Goal: Task Accomplishment & Management: Manage account settings

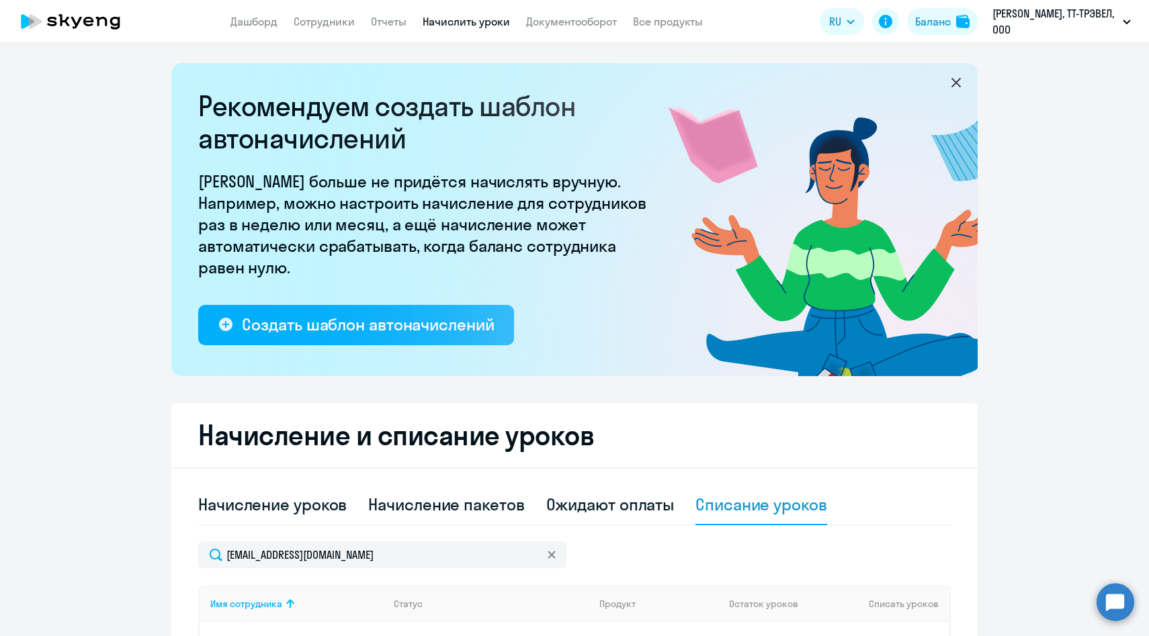
select select "10"
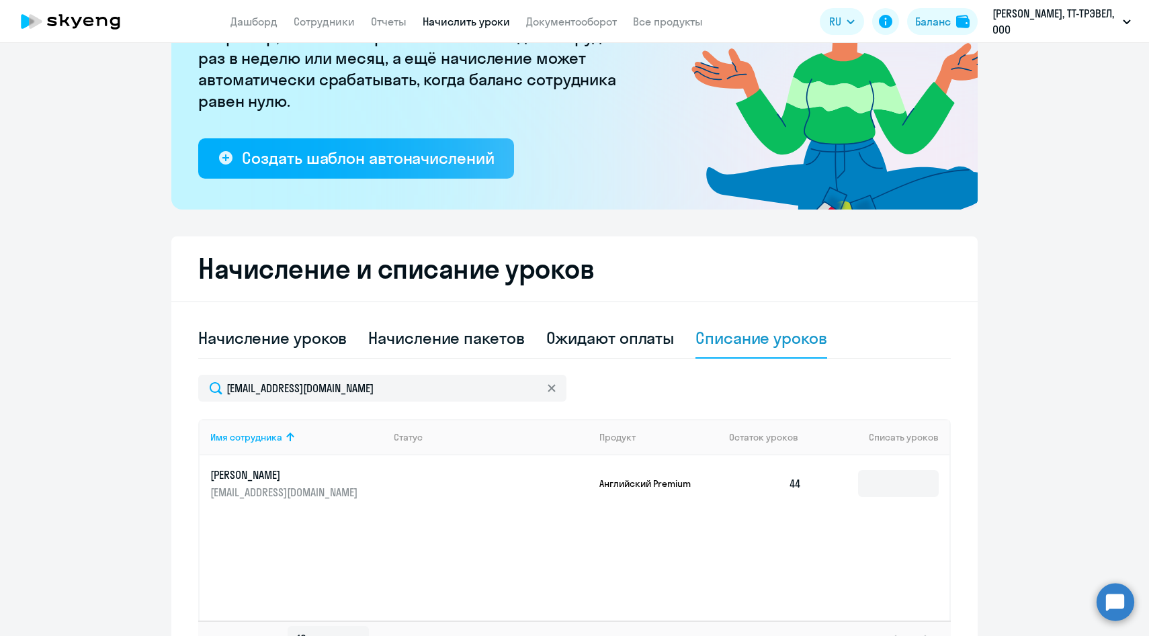
scroll to position [173, 0]
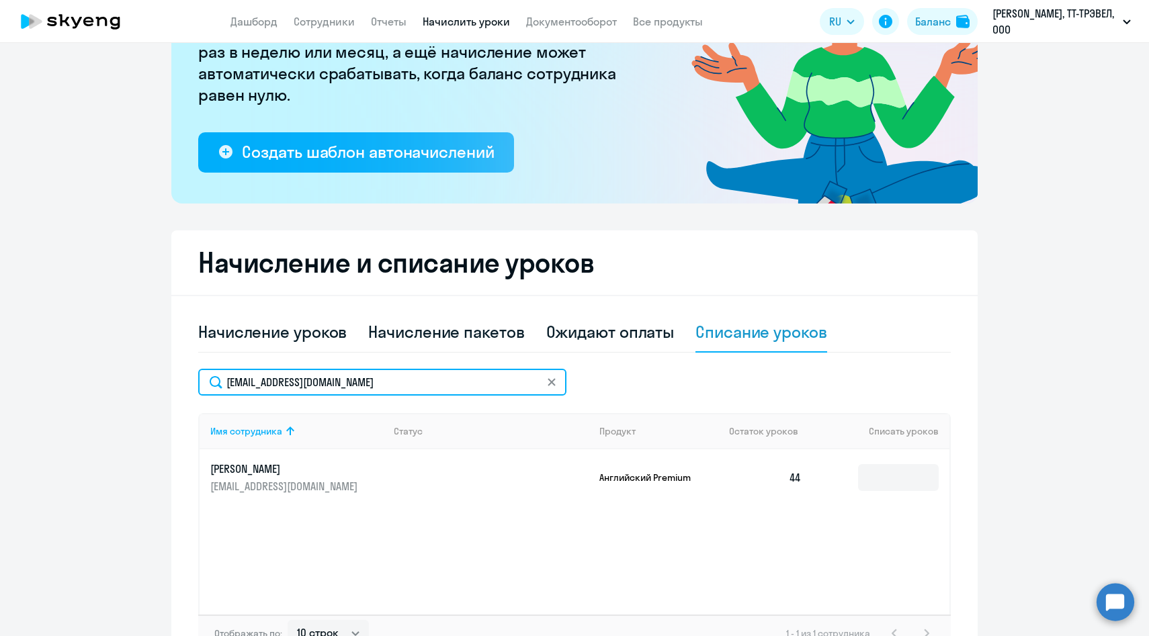
click at [388, 385] on input "[EMAIL_ADDRESS][DOMAIN_NAME]" at bounding box center [382, 382] width 368 height 27
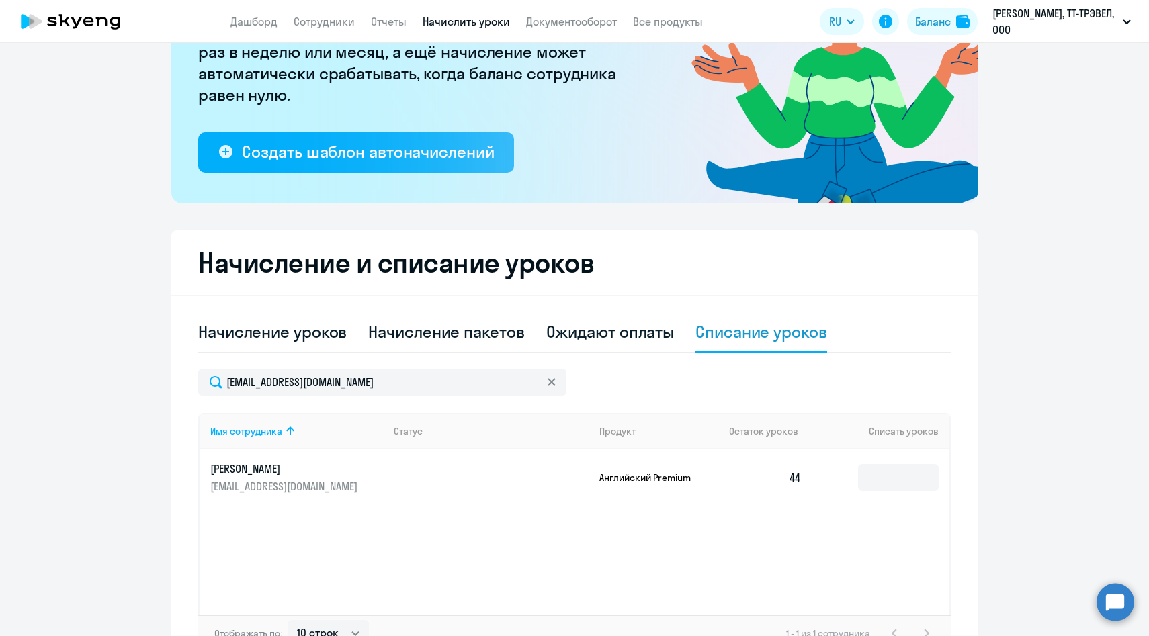
click at [553, 382] on icon at bounding box center [551, 382] width 8 height 8
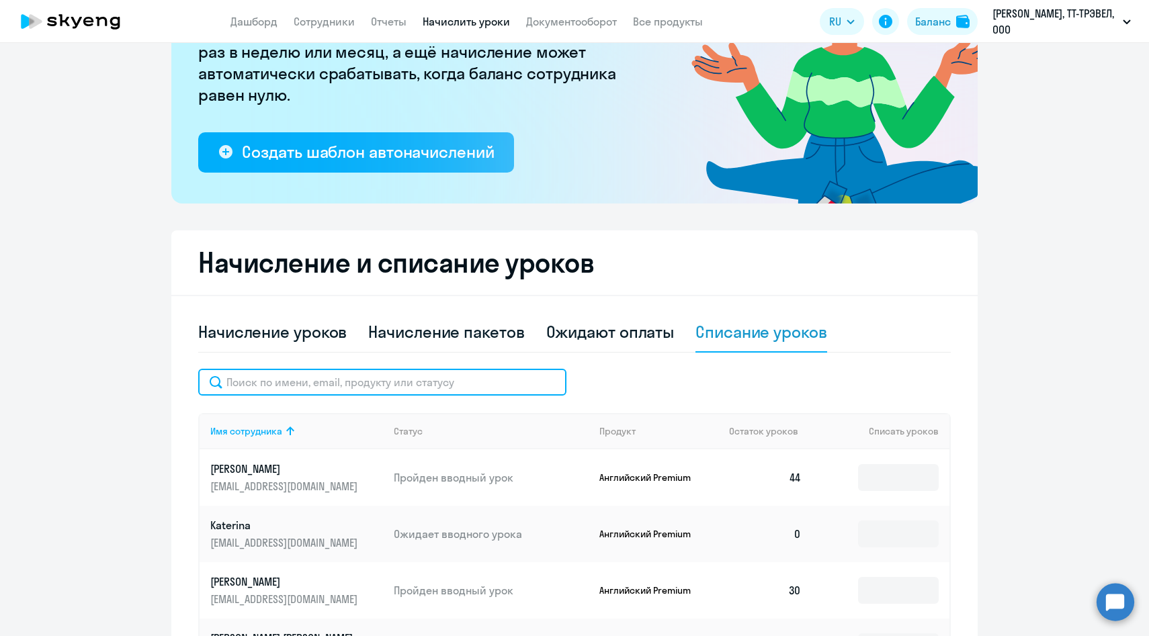
click at [419, 378] on input "text" at bounding box center [382, 382] width 368 height 27
paste input "[EMAIL_ADDRESS][DOMAIN_NAME]"
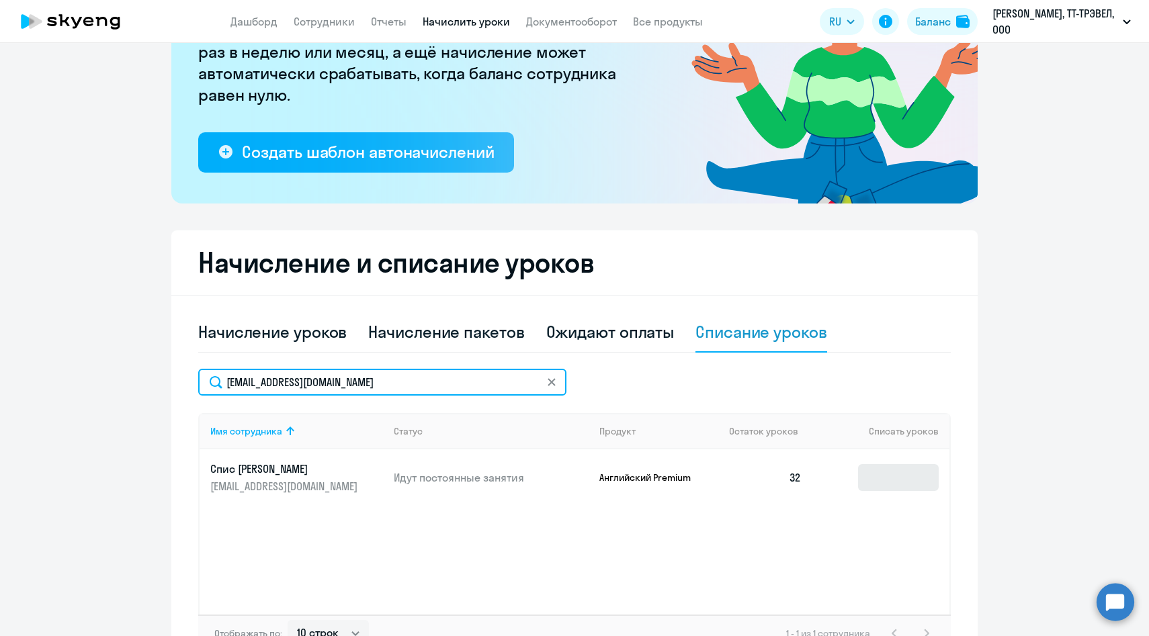
type input "[EMAIL_ADDRESS][DOMAIN_NAME]"
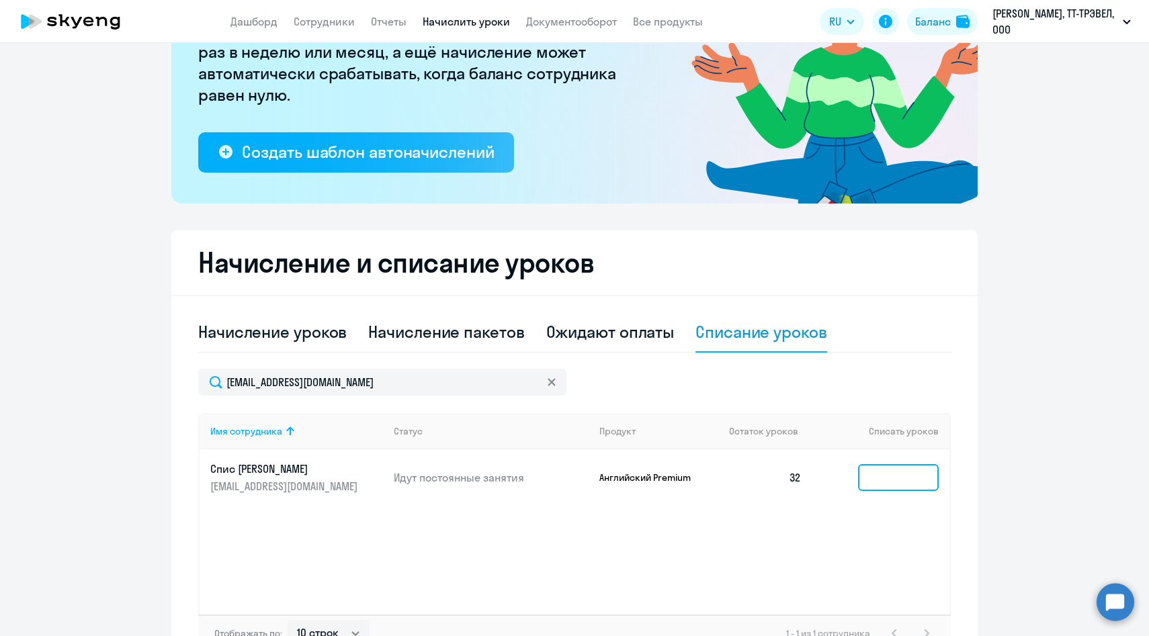
click at [895, 488] on input at bounding box center [898, 477] width 81 height 27
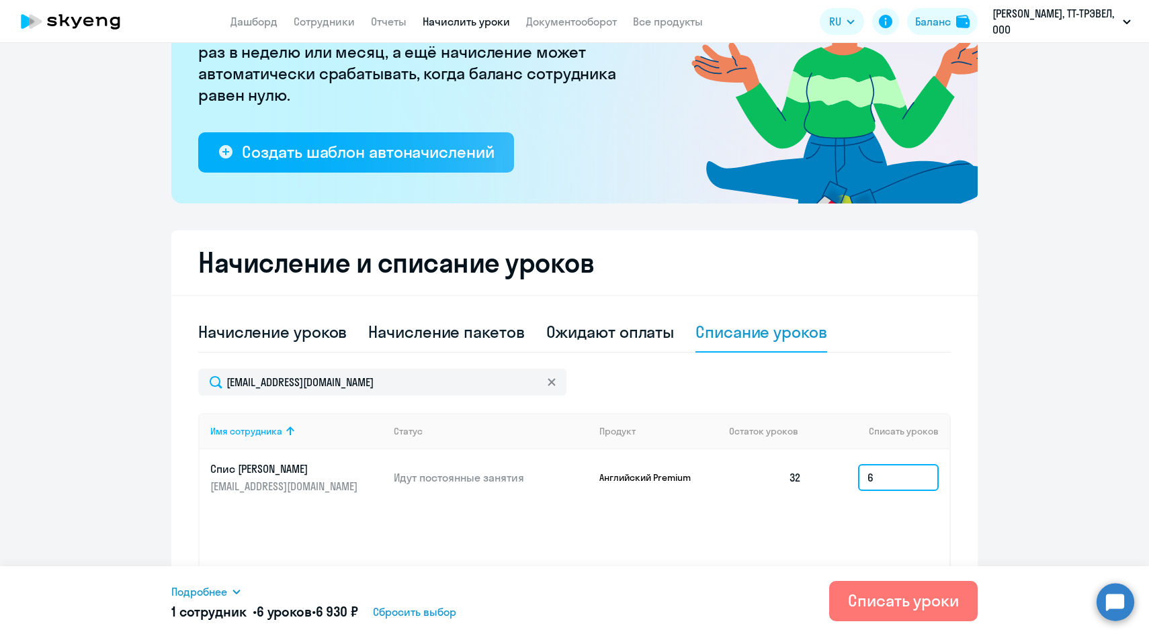
type input "6"
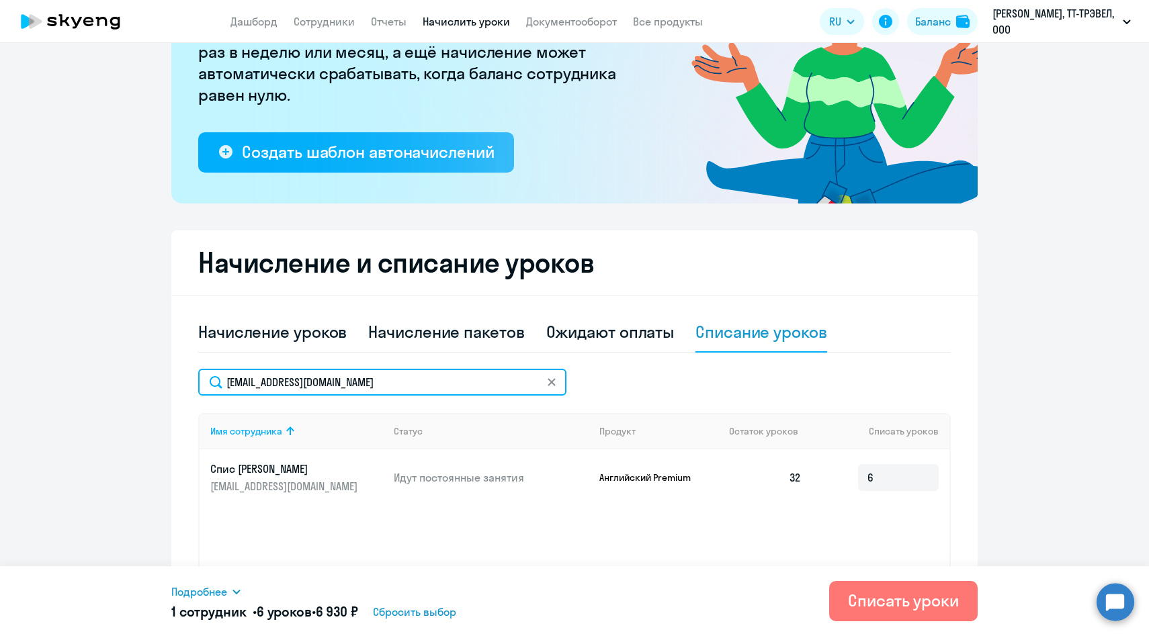
drag, startPoint x: 415, startPoint y: 386, endPoint x: 175, endPoint y: 381, distance: 240.5
click at [175, 381] on div "Начисление и списание уроков Начисление уроков Начисление пакетов Ожидают оплат…" at bounding box center [574, 451] width 806 height 443
paste input "[EMAIL_ADDRESS][DOMAIN_NAME]"
type input "[EMAIL_ADDRESS][DOMAIN_NAME]"
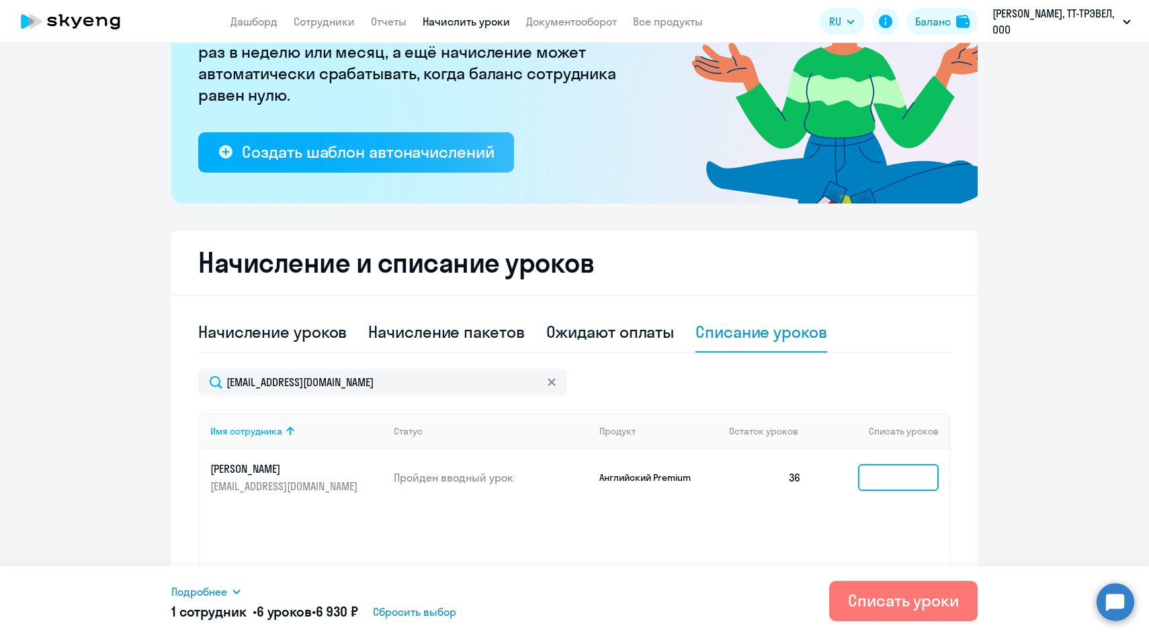
click at [881, 480] on input at bounding box center [898, 477] width 81 height 27
type input "6"
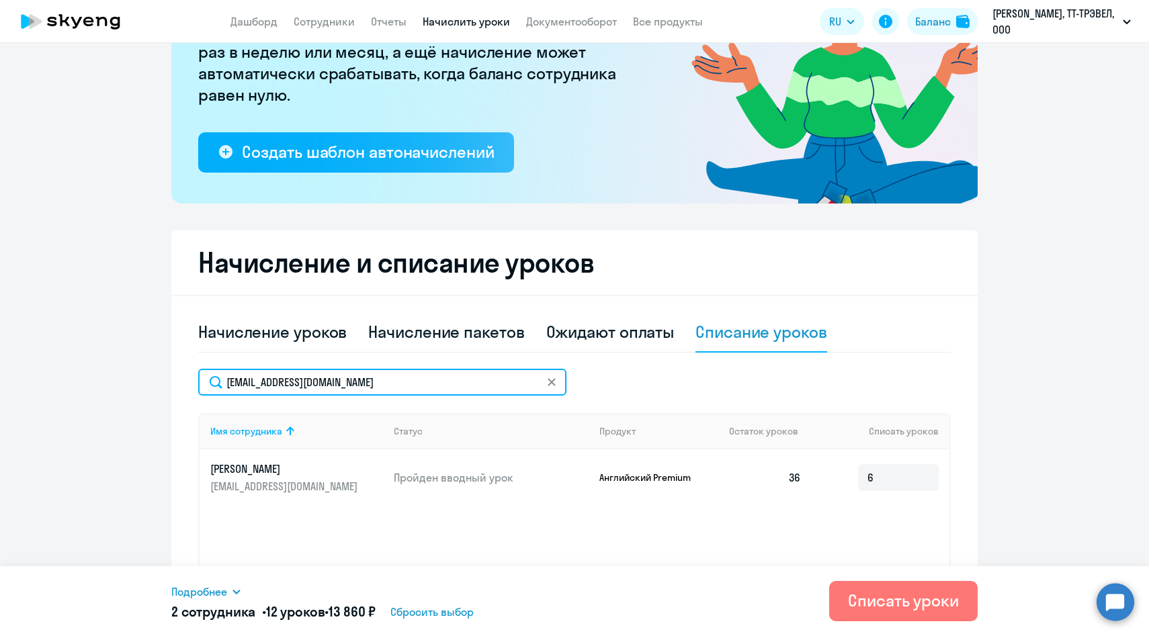
drag, startPoint x: 406, startPoint y: 389, endPoint x: 173, endPoint y: 372, distance: 234.4
click at [173, 372] on div "Начисление и списание уроков Начисление уроков Начисление пакетов Ожидают оплат…" at bounding box center [574, 451] width 806 height 443
paste input "[EMAIL_ADDRESS][DOMAIN_NAME]"
type input "[EMAIL_ADDRESS][DOMAIN_NAME]"
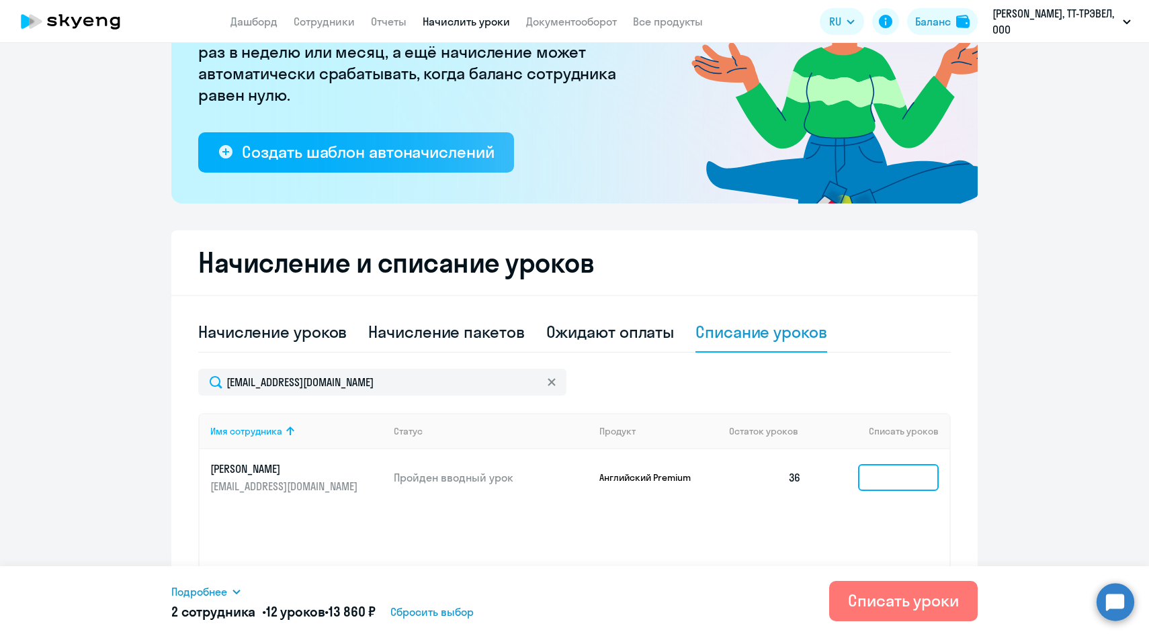
click at [898, 482] on input at bounding box center [898, 477] width 81 height 27
type input "6"
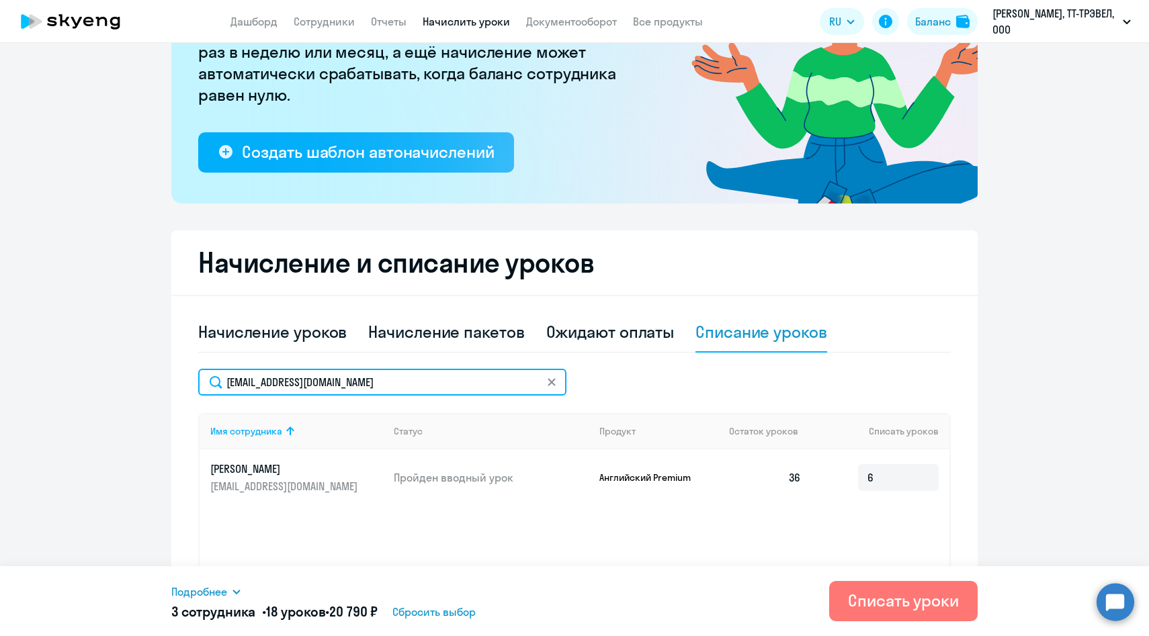
drag, startPoint x: 368, startPoint y: 386, endPoint x: 179, endPoint y: 372, distance: 189.2
click at [179, 372] on div "Начисление и списание уроков Начисление уроков Начисление пакетов Ожидают оплат…" at bounding box center [574, 451] width 806 height 443
paste input "EShinkarenko"
type input "[EMAIL_ADDRESS][DOMAIN_NAME]"
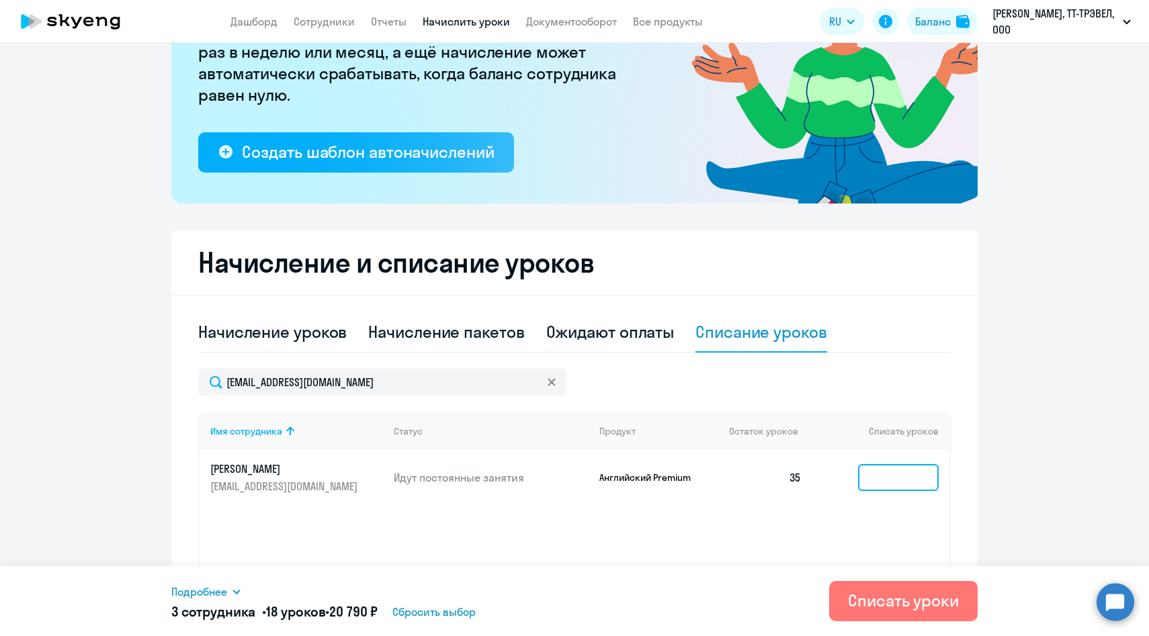
click at [876, 476] on input at bounding box center [898, 477] width 81 height 27
type input "6"
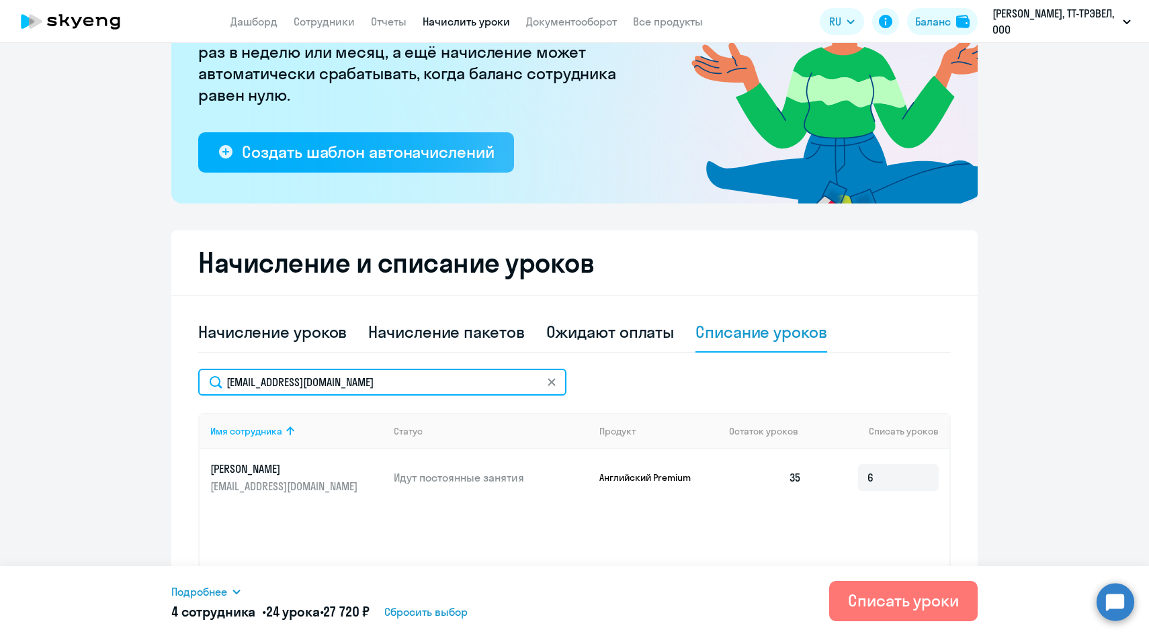
drag, startPoint x: 395, startPoint y: 386, endPoint x: 176, endPoint y: 384, distance: 219.0
click at [176, 384] on div "Начисление и списание уроков Начисление уроков Начисление пакетов Ожидают оплат…" at bounding box center [574, 451] width 806 height 443
paste input "KVeselova"
type input "[EMAIL_ADDRESS][DOMAIN_NAME]"
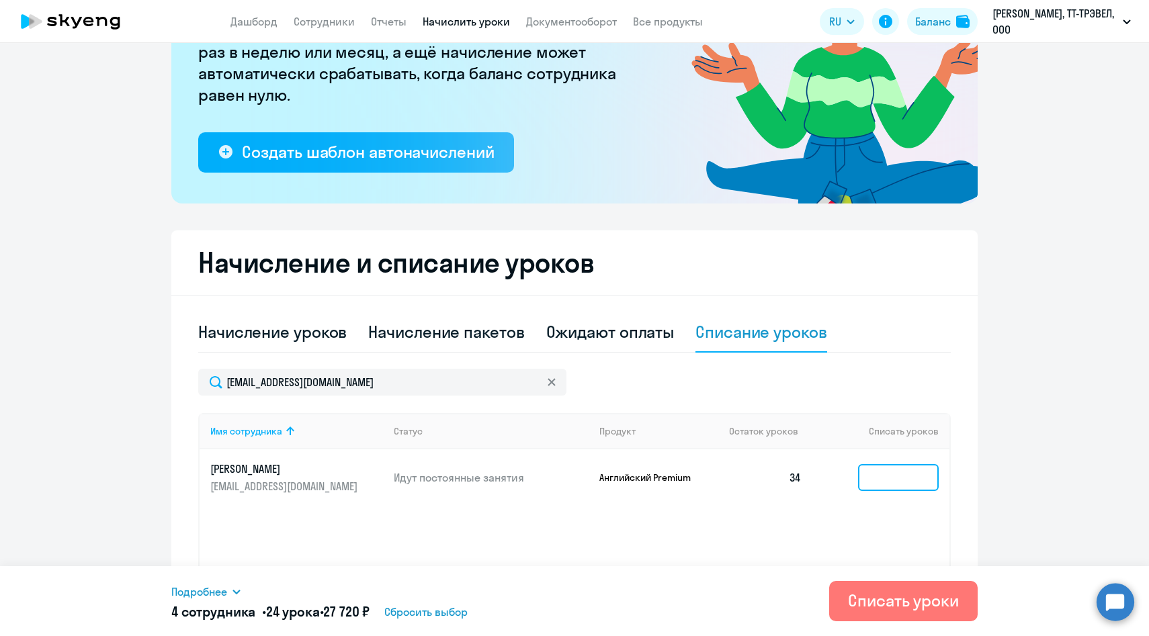
click at [897, 479] on input at bounding box center [898, 477] width 81 height 27
type input "6"
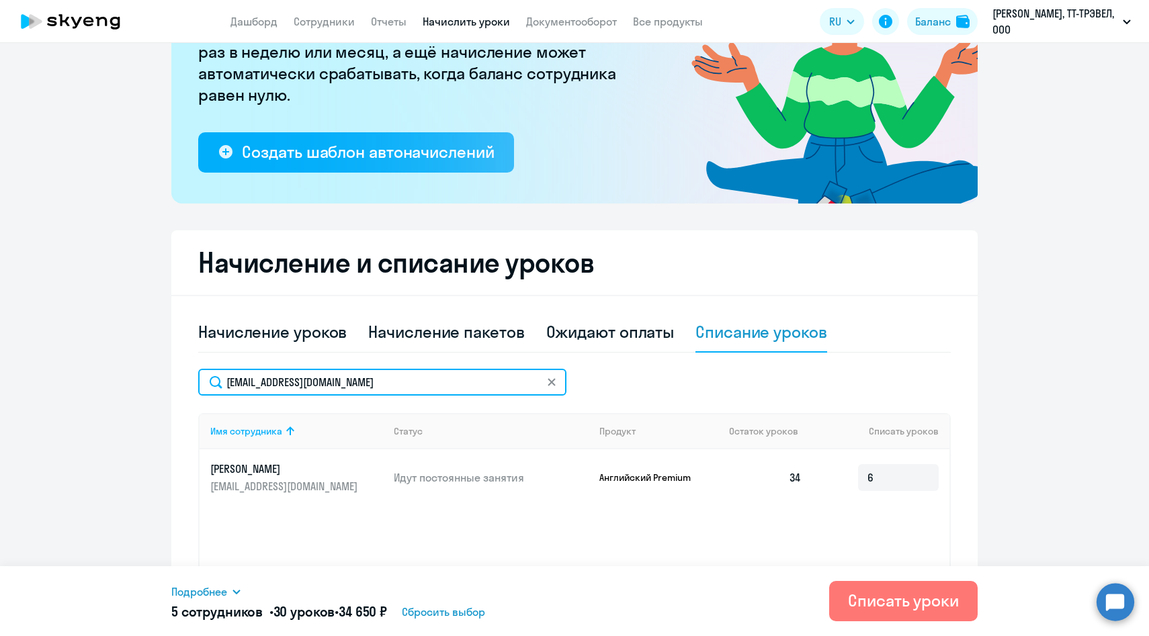
drag, startPoint x: 396, startPoint y: 383, endPoint x: 186, endPoint y: 382, distance: 210.2
click at [186, 382] on div "Начисление и списание уроков Начисление уроков Начисление пакетов Ожидают оплат…" at bounding box center [574, 451] width 806 height 443
paste input "DZaytse"
type input "[EMAIL_ADDRESS][DOMAIN_NAME]"
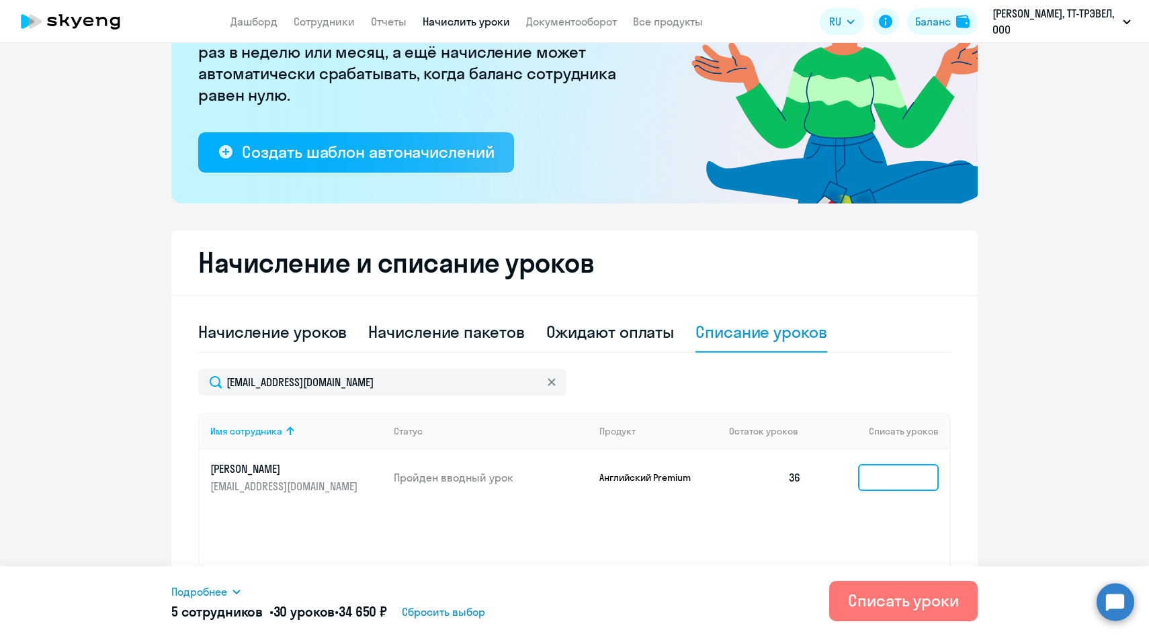
click at [881, 485] on input at bounding box center [898, 477] width 81 height 27
type input "6"
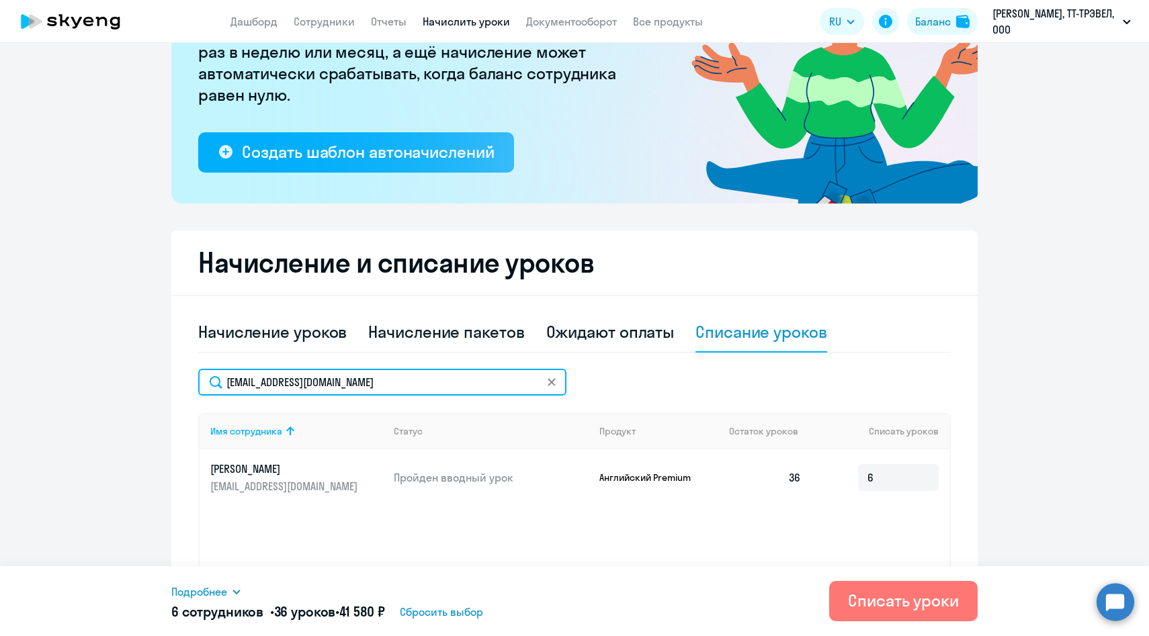
drag, startPoint x: 384, startPoint y: 384, endPoint x: 193, endPoint y: 382, distance: 190.1
click at [193, 382] on div "Начисление и списание уроков Начисление уроков Начисление пакетов Ожидают оплат…" at bounding box center [574, 451] width 806 height 443
paste input "ABezlyudnay"
type input "[EMAIL_ADDRESS][DOMAIN_NAME]"
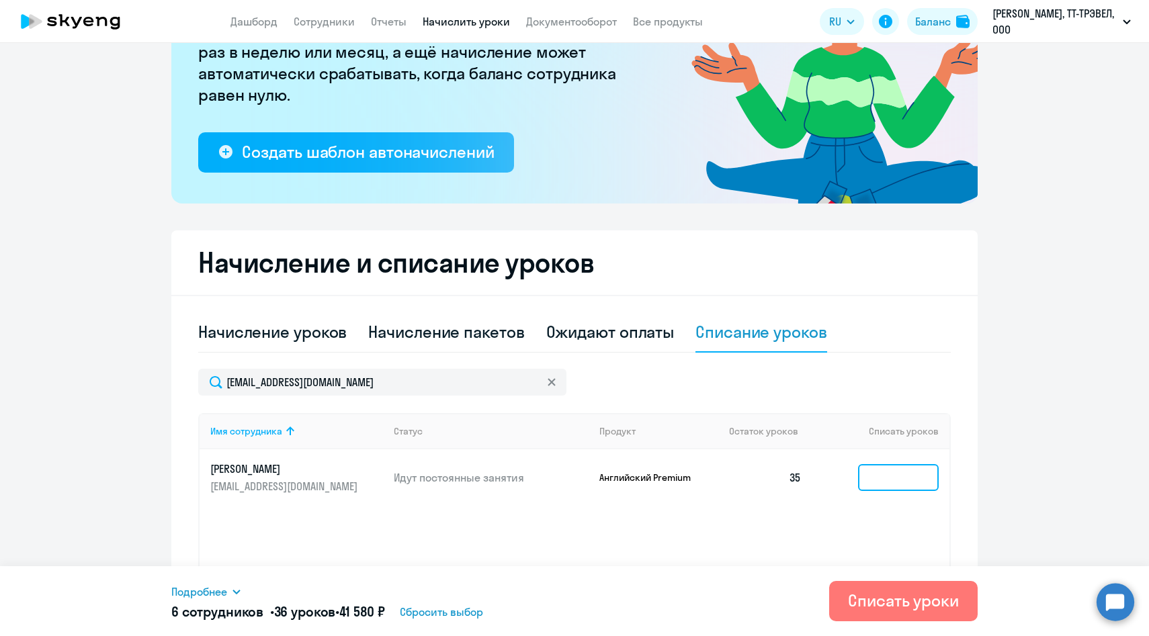
click at [877, 480] on input at bounding box center [898, 477] width 81 height 27
type input "6"
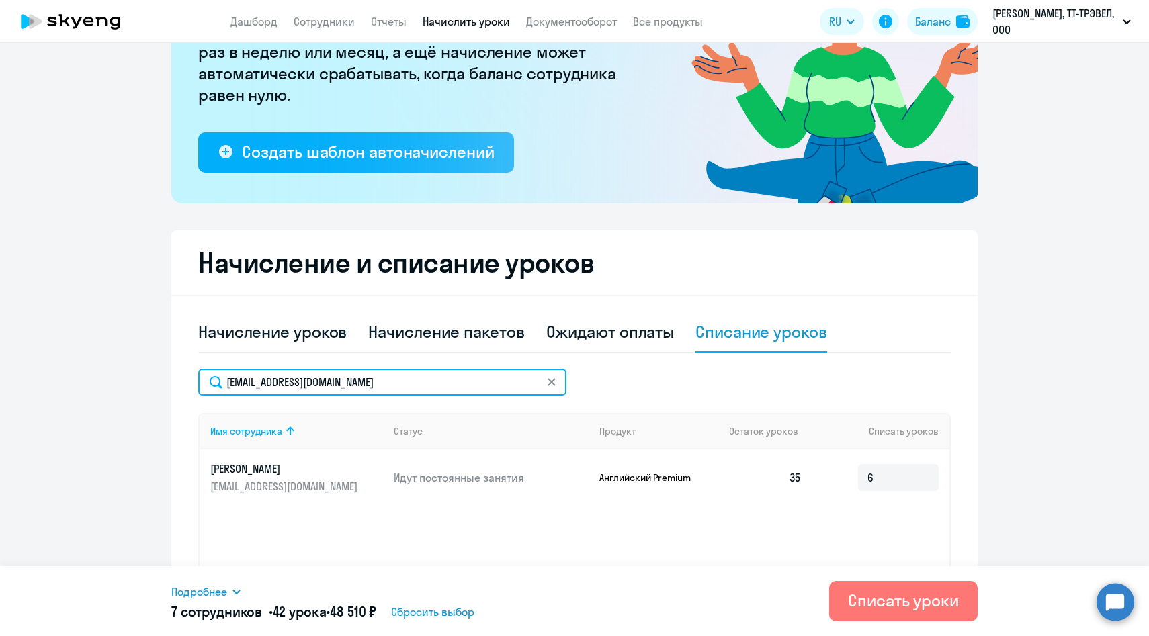
drag, startPoint x: 400, startPoint y: 388, endPoint x: 176, endPoint y: 386, distance: 223.7
click at [176, 386] on div "Начисление и списание уроков Начисление уроков Начисление пакетов Ожидают оплат…" at bounding box center [574, 451] width 806 height 443
paste input "MStepanyan"
type input "[EMAIL_ADDRESS][DOMAIN_NAME]"
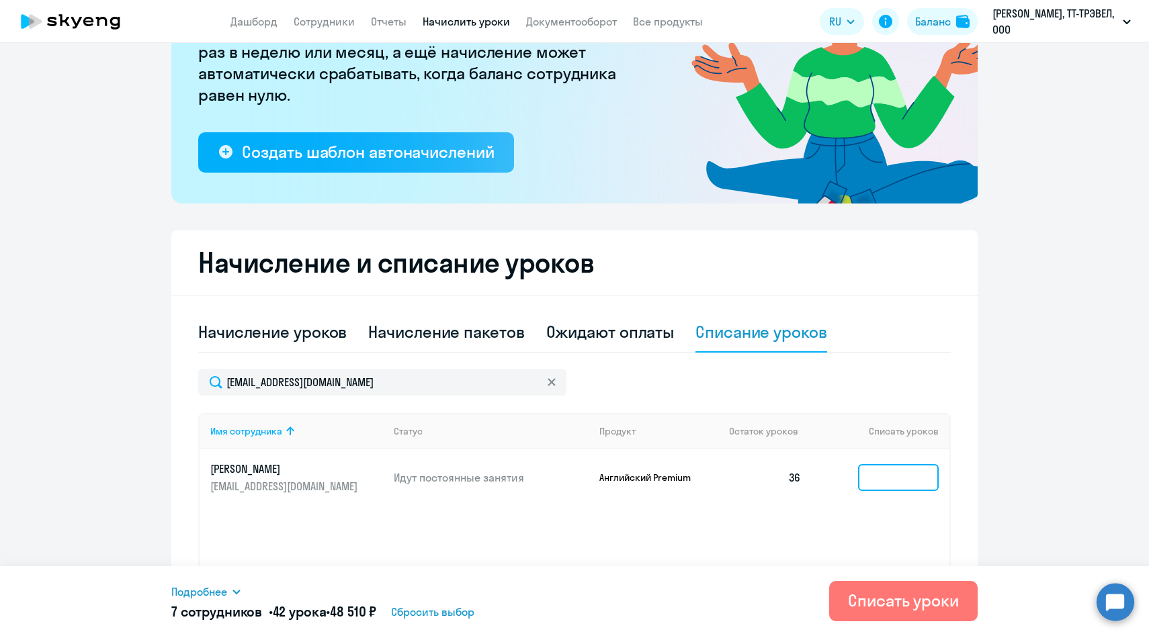
click at [865, 476] on input at bounding box center [898, 477] width 81 height 27
type input "6"
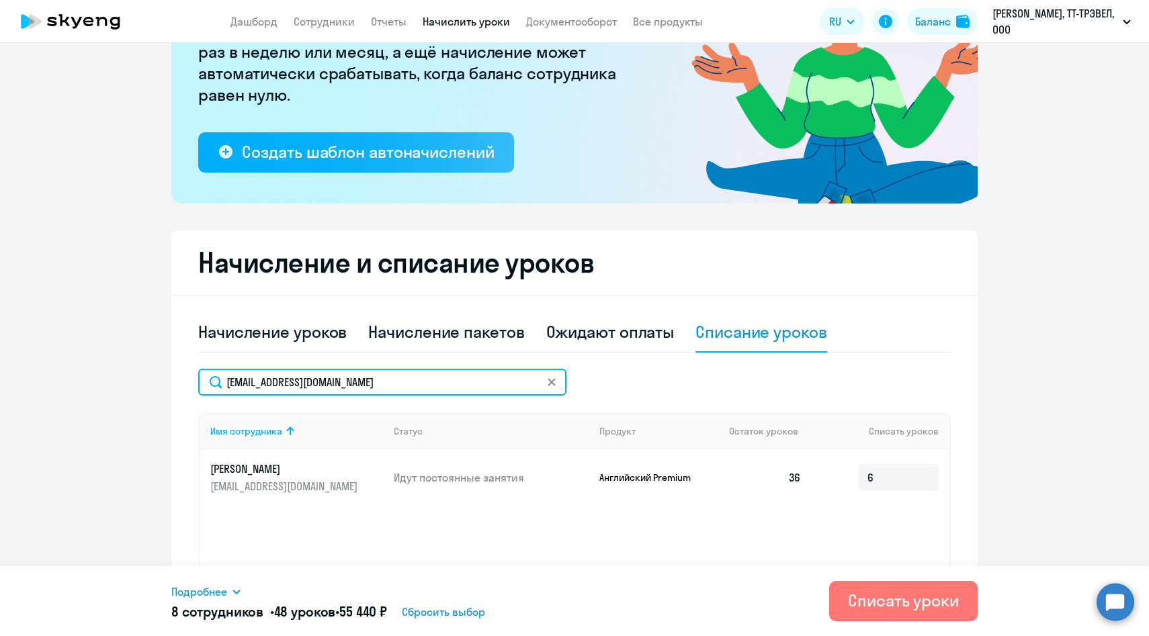
drag, startPoint x: 429, startPoint y: 387, endPoint x: 176, endPoint y: 379, distance: 252.7
click at [177, 379] on div "Начисление и списание уроков Начисление уроков Начисление пакетов Ожидают оплат…" at bounding box center [574, 451] width 806 height 443
paste input "OKornilova"
type input "[EMAIL_ADDRESS][DOMAIN_NAME]"
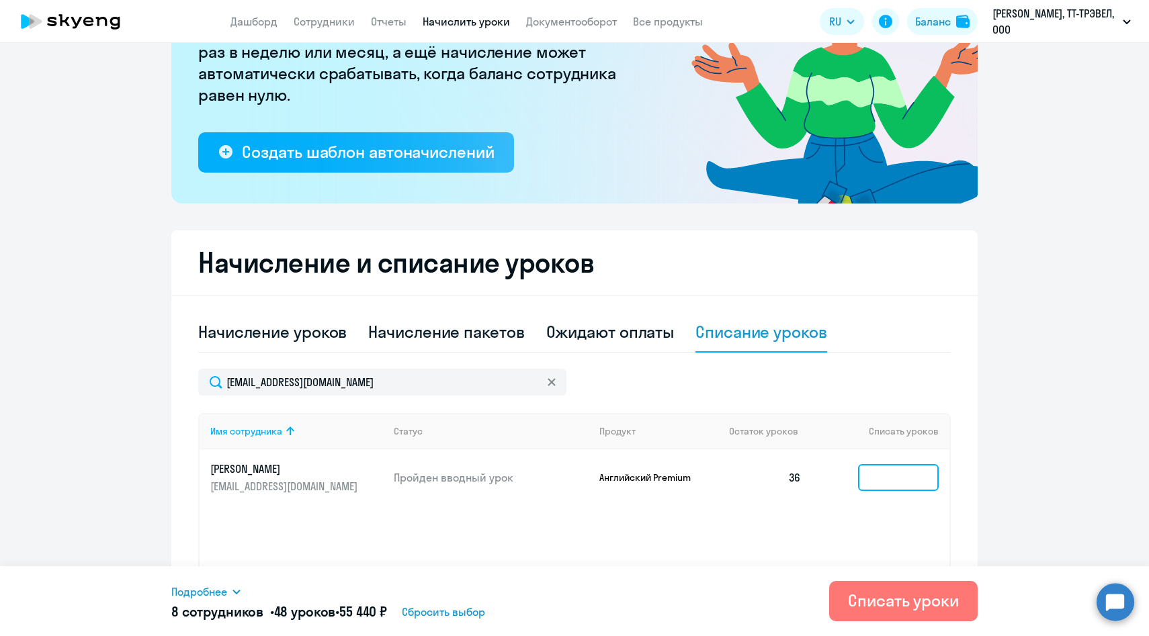
click at [881, 475] on input at bounding box center [898, 477] width 81 height 27
type input "6"
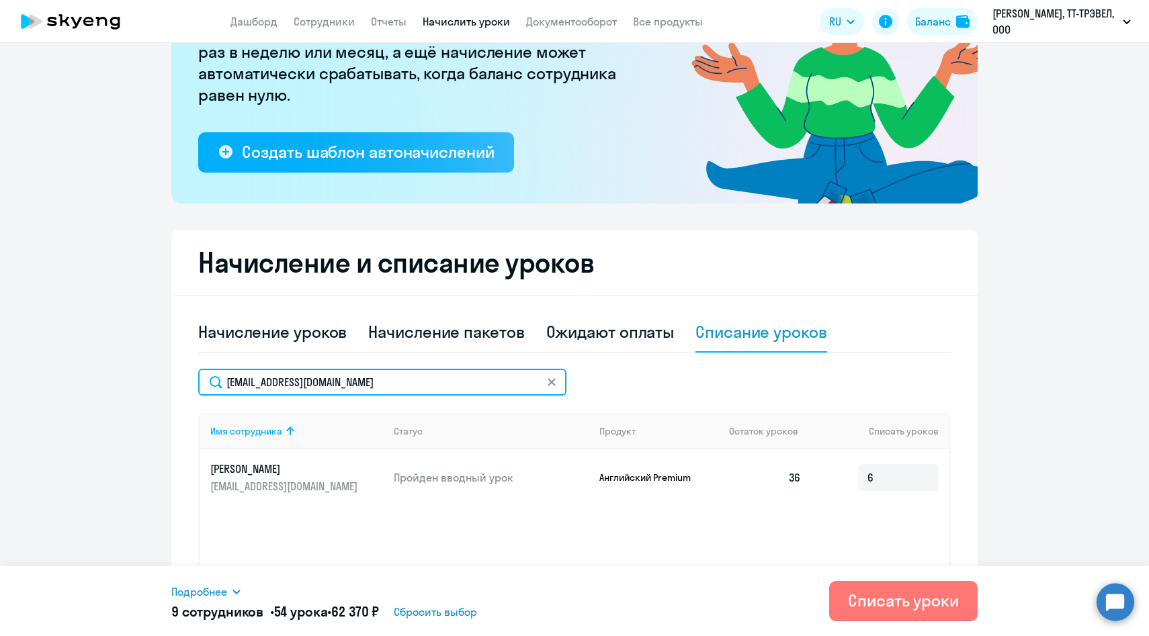
drag, startPoint x: 384, startPoint y: 378, endPoint x: 161, endPoint y: 375, distance: 223.7
click at [161, 375] on ng-component "Рекомендуем создать шаблон автоначислений Уроки больше не придётся начислять вр…" at bounding box center [574, 282] width 1149 height 783
paste input "dpogonov"
type input "[EMAIL_ADDRESS][DOMAIN_NAME]"
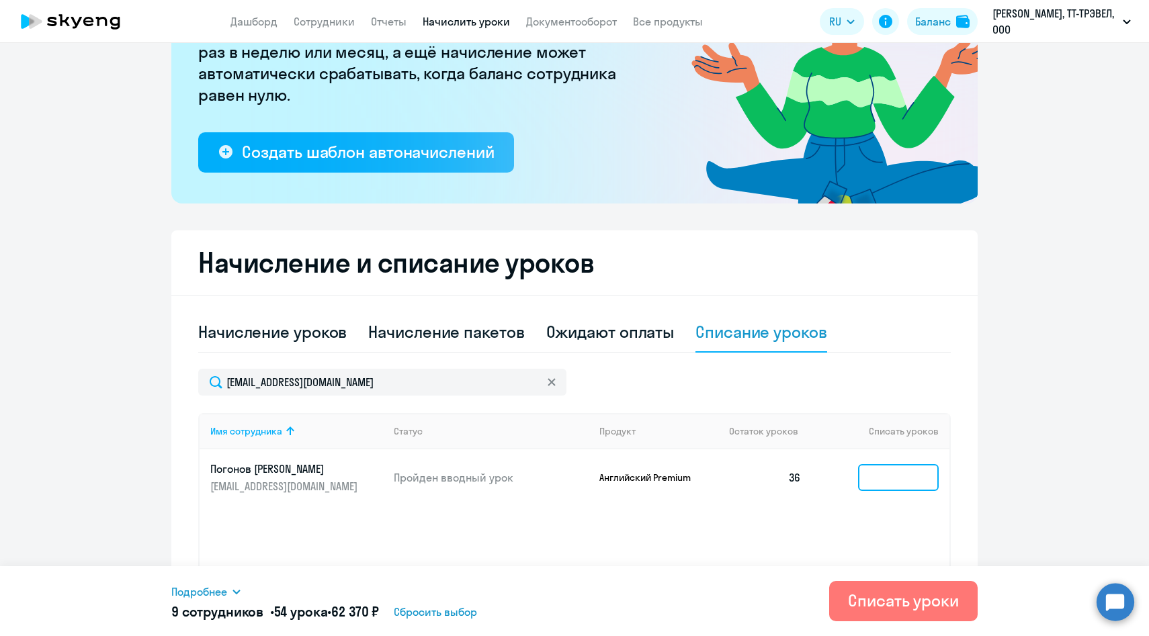
click at [893, 480] on input at bounding box center [898, 477] width 81 height 27
type input "6"
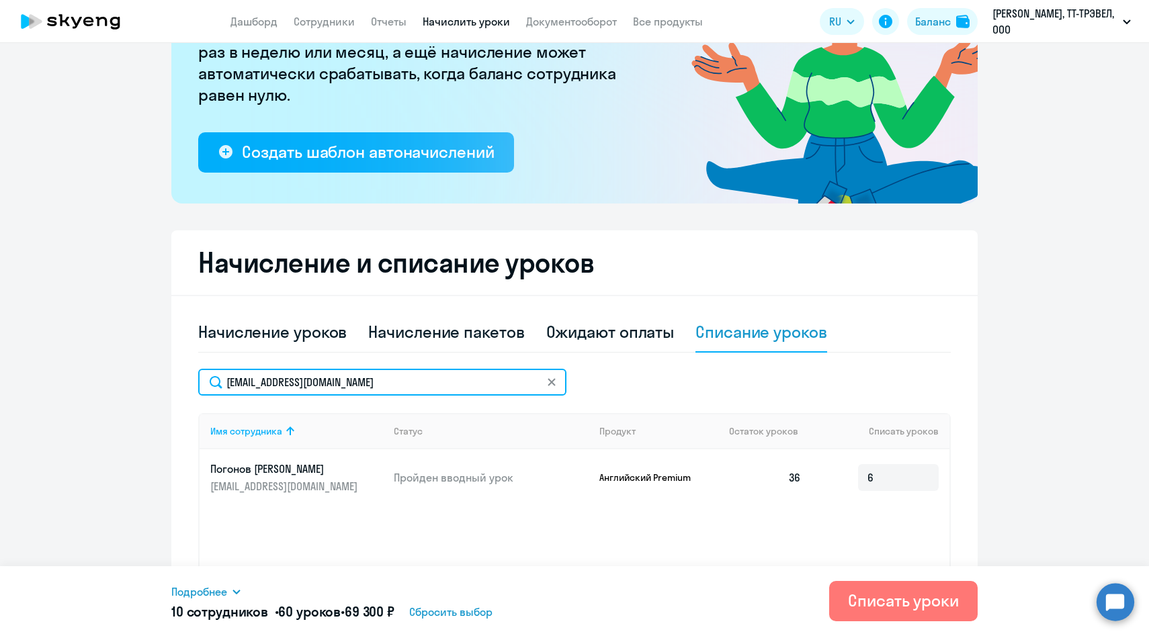
drag, startPoint x: 374, startPoint y: 384, endPoint x: 183, endPoint y: 376, distance: 191.6
click at [183, 376] on div "Начисление и списание уроков Начисление уроков Начисление пакетов Ожидают оплат…" at bounding box center [574, 451] width 806 height 443
paste input "AMaslova"
type input "[EMAIL_ADDRESS][DOMAIN_NAME]"
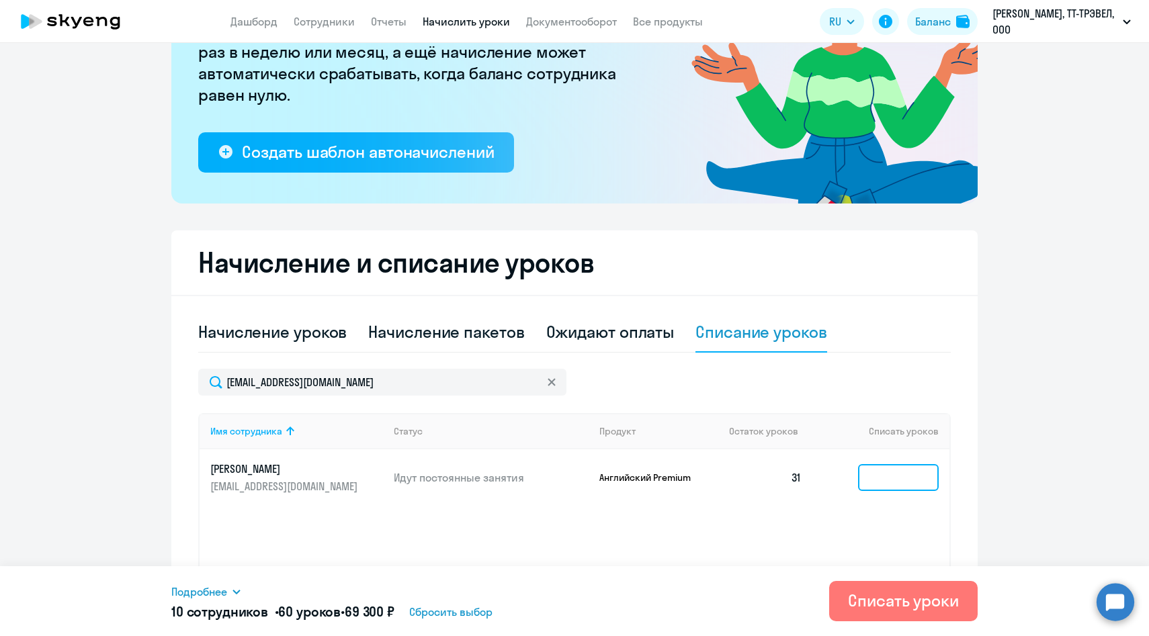
click at [876, 478] on input at bounding box center [898, 477] width 81 height 27
type input "6"
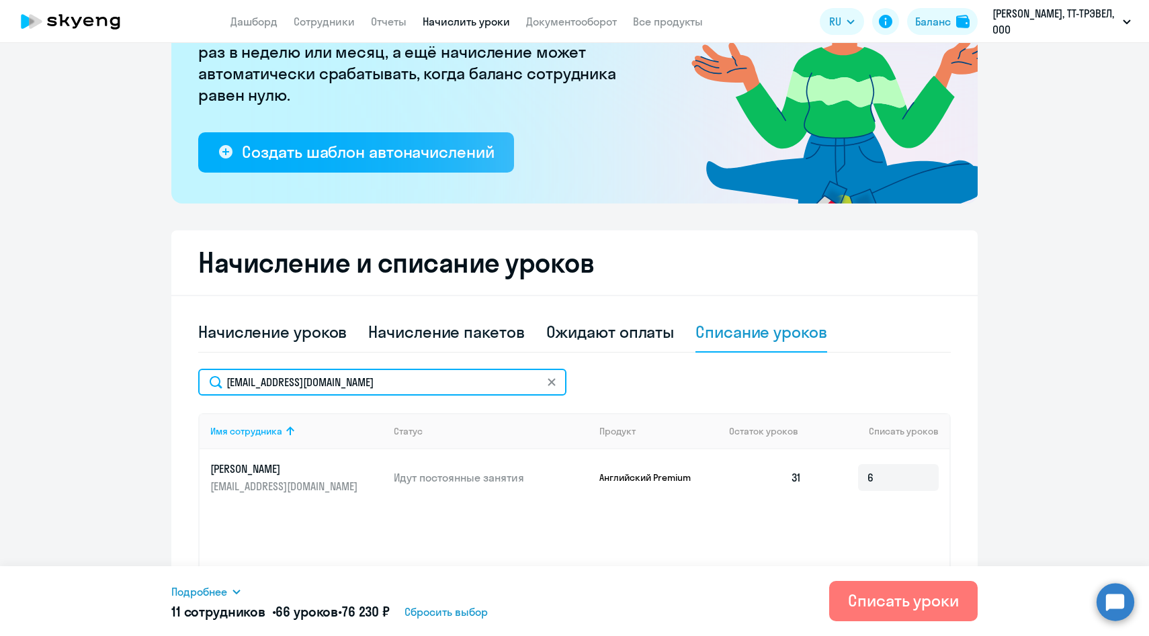
drag, startPoint x: 367, startPoint y: 385, endPoint x: 193, endPoint y: 385, distance: 174.6
click at [193, 385] on div "Начисление и списание уроков Начисление уроков Начисление пакетов Ожидают оплат…" at bounding box center [574, 451] width 806 height 443
paste input "ekositsyn"
type input "[EMAIL_ADDRESS][DOMAIN_NAME]"
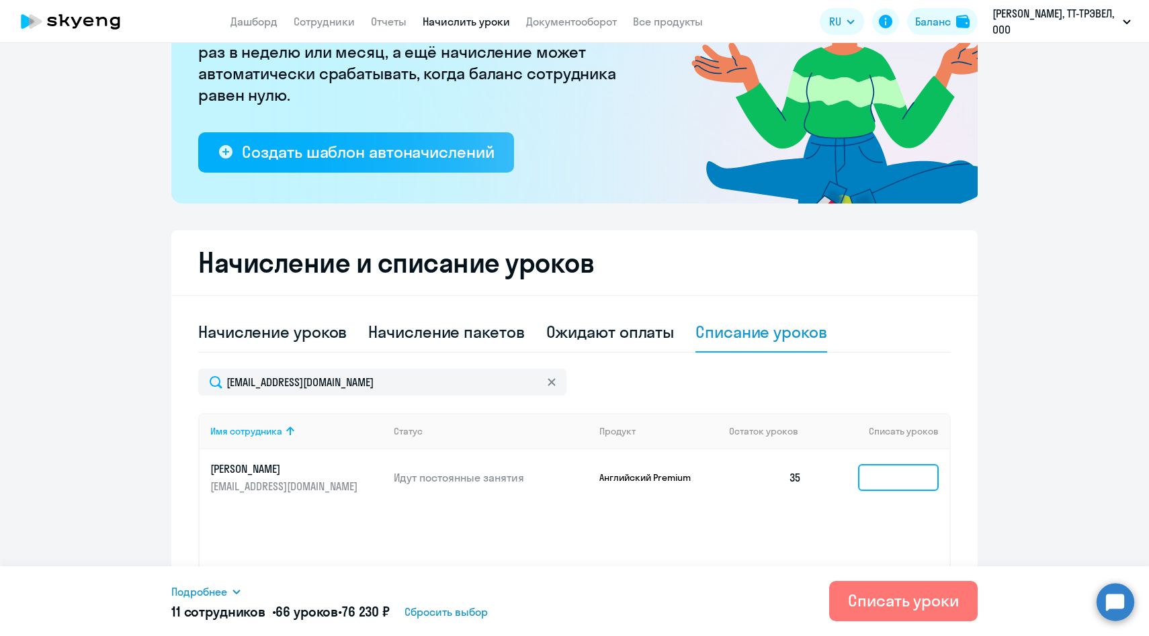
click at [885, 478] on input at bounding box center [898, 477] width 81 height 27
type input "6"
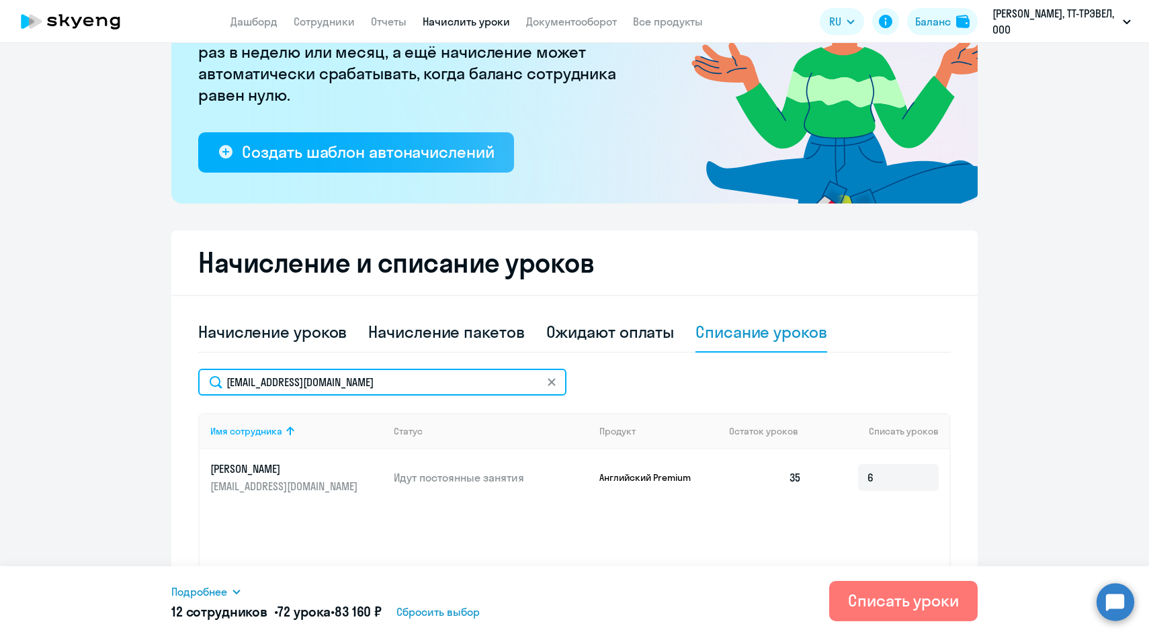
drag, startPoint x: 388, startPoint y: 386, endPoint x: 207, endPoint y: 386, distance: 181.4
click at [207, 386] on input "[EMAIL_ADDRESS][DOMAIN_NAME]" at bounding box center [382, 382] width 368 height 27
paste input "AKoroteev"
type input "[EMAIL_ADDRESS][DOMAIN_NAME]"
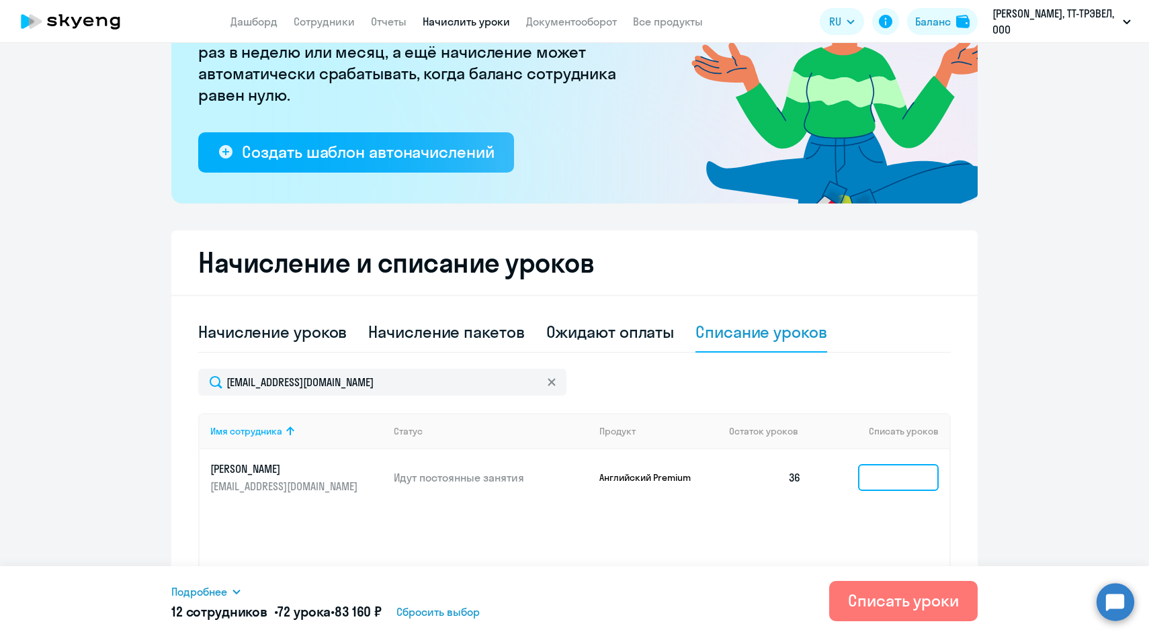
click at [891, 478] on input at bounding box center [898, 477] width 81 height 27
type input "6"
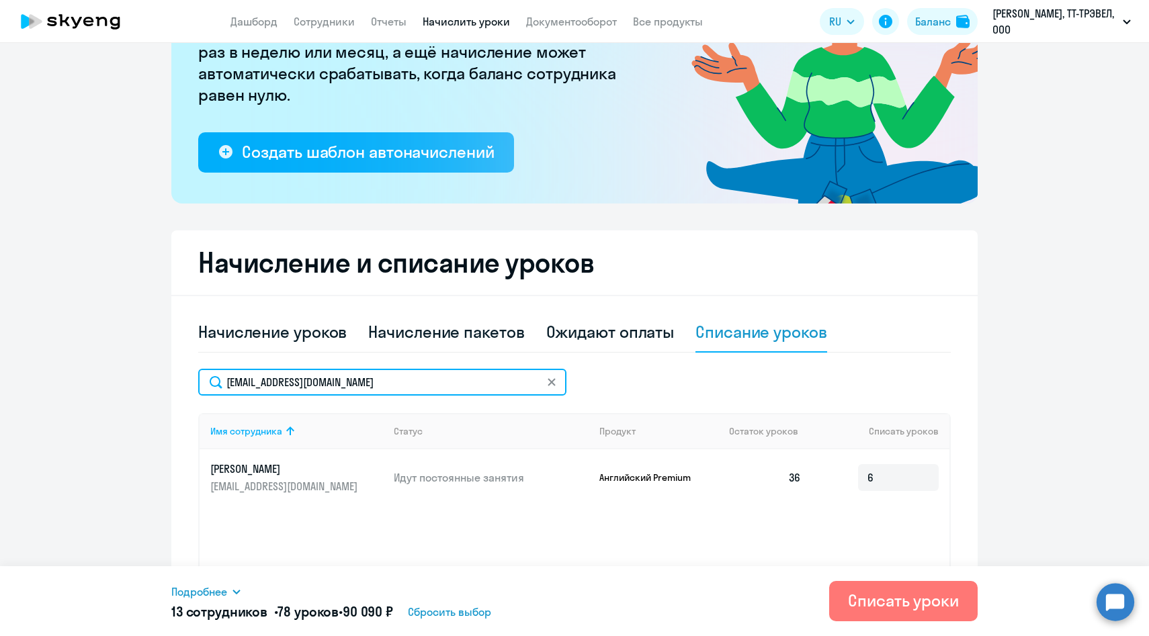
drag, startPoint x: 403, startPoint y: 382, endPoint x: 186, endPoint y: 379, distance: 217.0
click at [186, 379] on div "Начисление и списание уроков Начисление уроков Начисление пакетов Ожидают оплат…" at bounding box center [574, 451] width 806 height 443
paste input "MZubova"
type input "[EMAIL_ADDRESS][DOMAIN_NAME]"
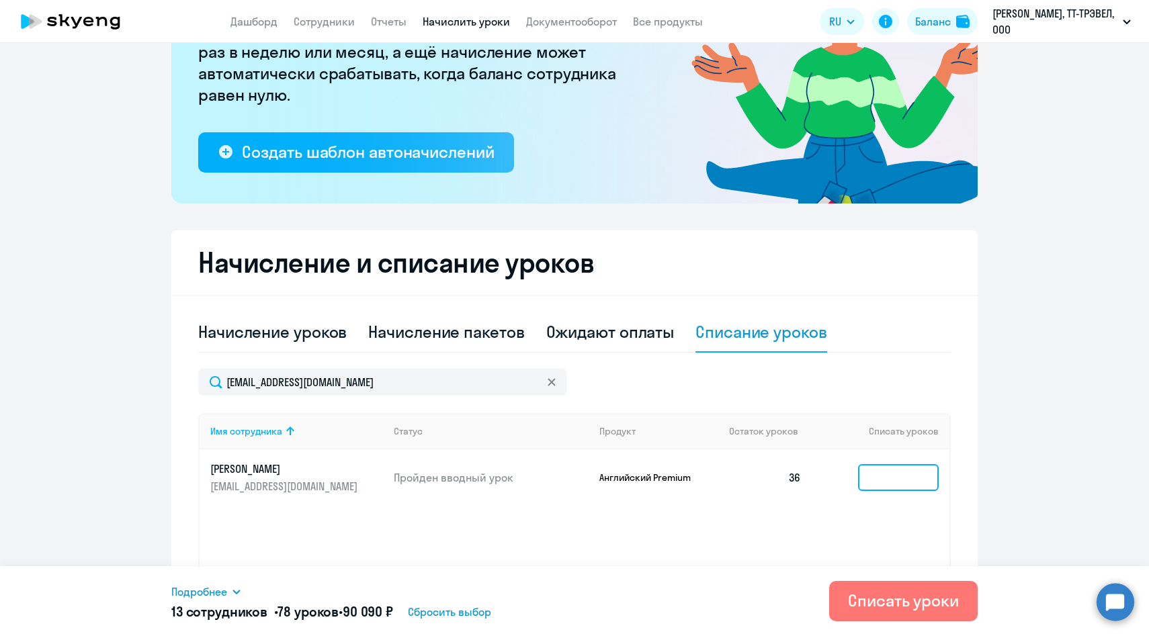
click at [882, 482] on input at bounding box center [898, 477] width 81 height 27
type input "6"
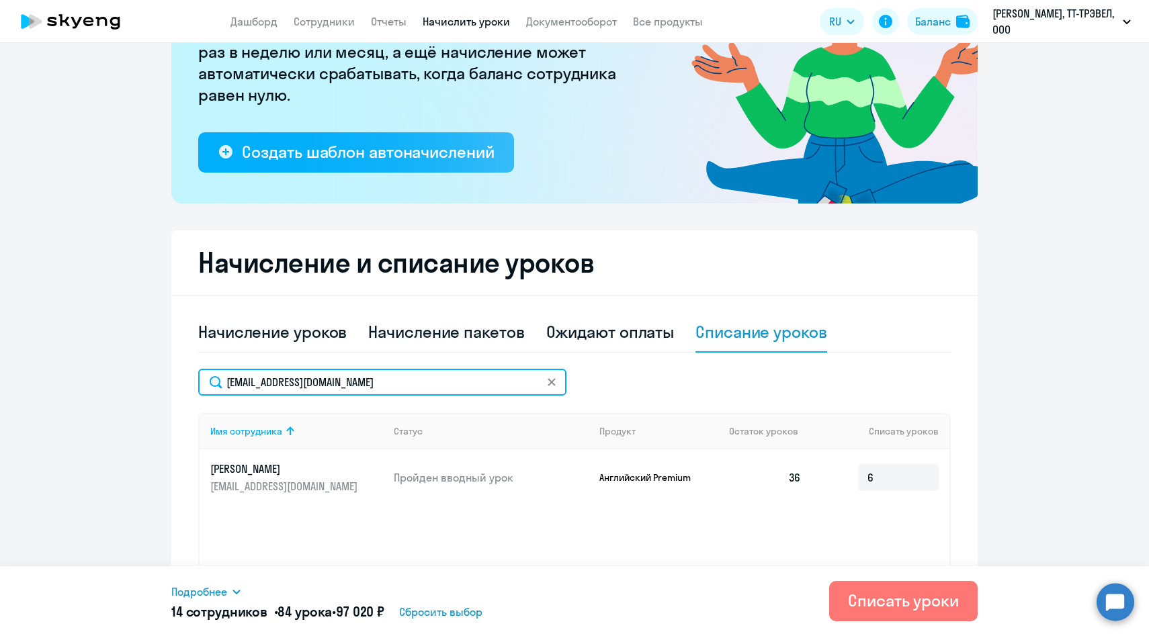
drag, startPoint x: 368, startPoint y: 378, endPoint x: 167, endPoint y: 353, distance: 203.0
click at [167, 353] on ng-component "Рекомендуем создать шаблон автоначислений Уроки больше не придётся начислять вр…" at bounding box center [574, 282] width 1149 height 783
paste input "[EMAIL_ADDRESS][DOMAIN_NAME]"
type input "[EMAIL_ADDRESS][DOMAIN_NAME]"
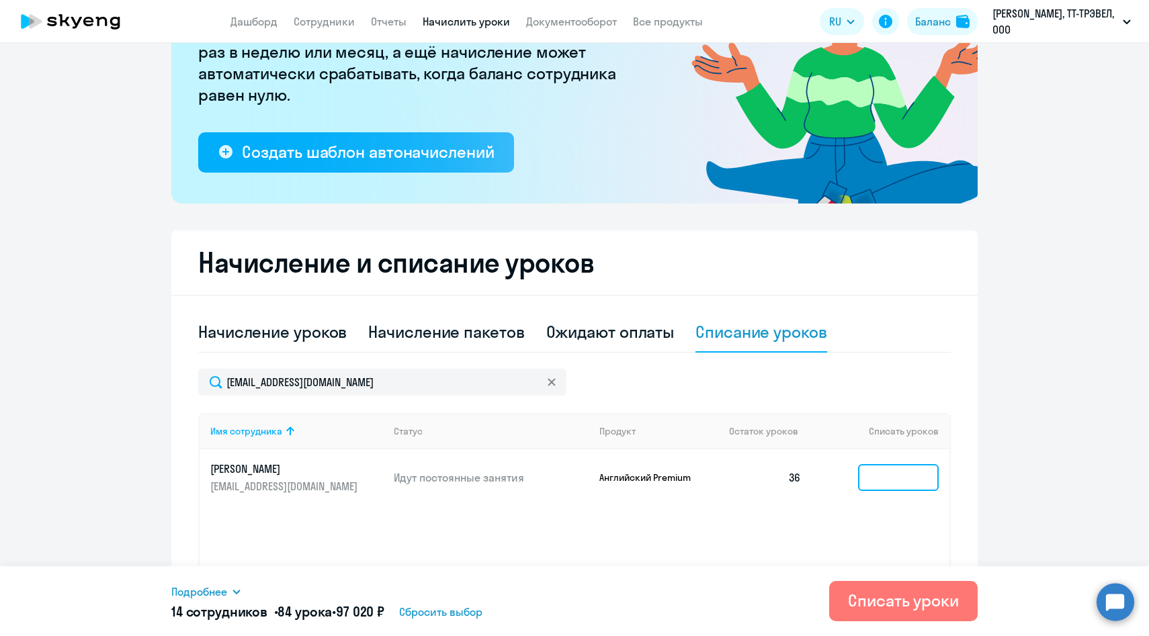
click at [888, 474] on input at bounding box center [898, 477] width 81 height 27
type input "6"
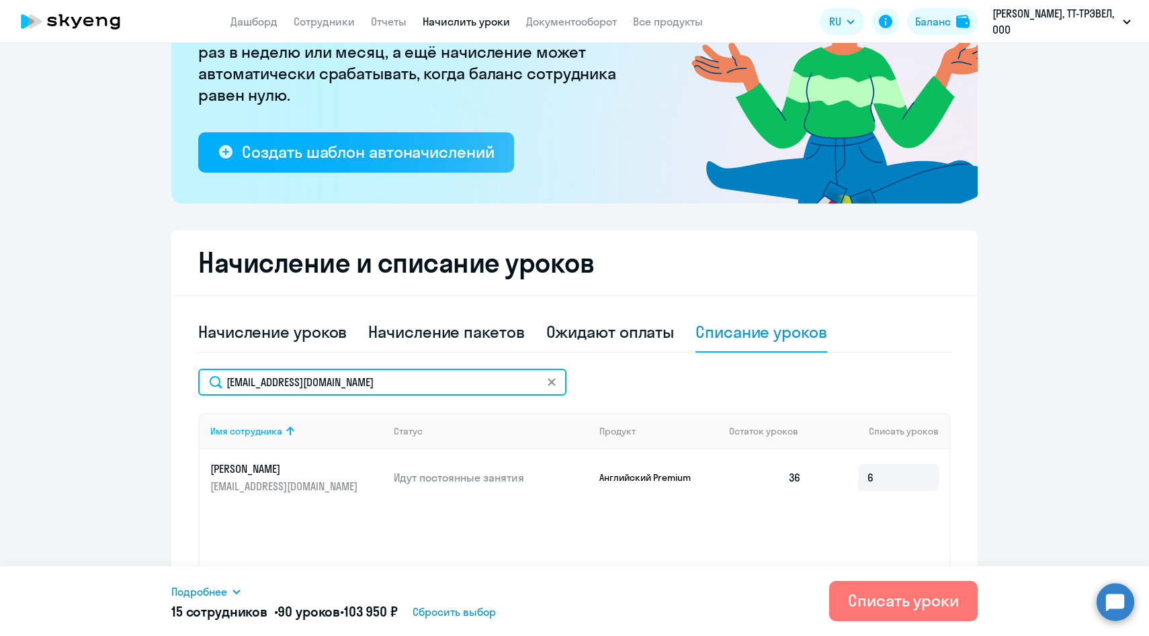
drag, startPoint x: 410, startPoint y: 388, endPoint x: 193, endPoint y: 375, distance: 217.3
click at [193, 375] on div "Начисление и списание уроков Начисление уроков Начисление пакетов Ожидают оплат…" at bounding box center [574, 451] width 806 height 443
paste input "bkurban"
type input "[EMAIL_ADDRESS][DOMAIN_NAME]"
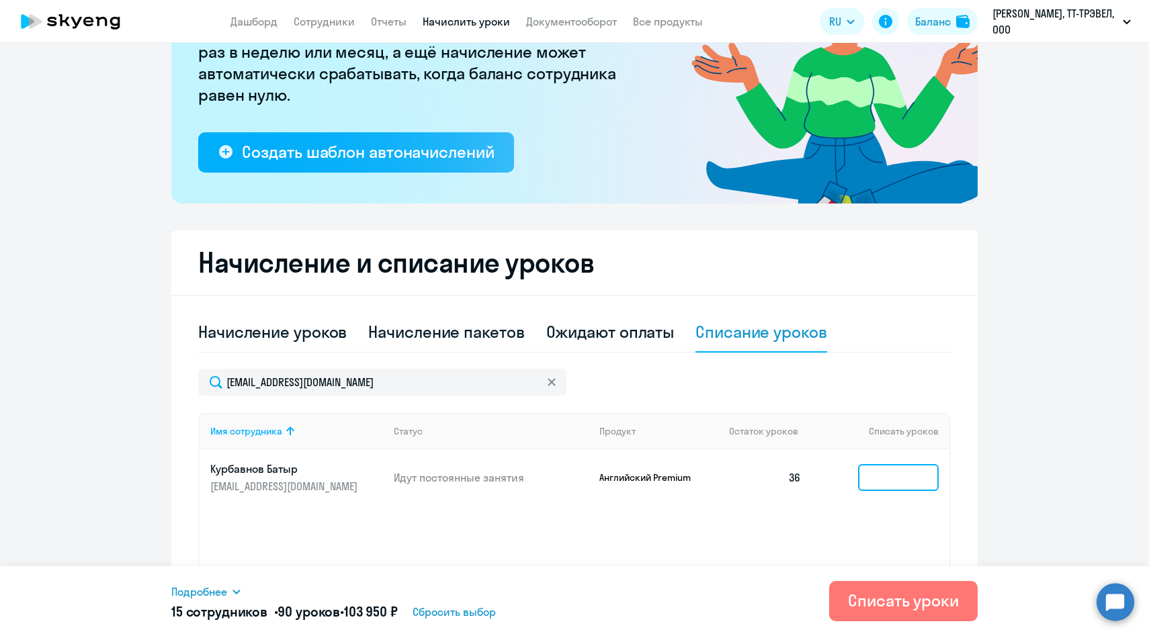
click at [864, 480] on input at bounding box center [898, 477] width 81 height 27
type input "6"
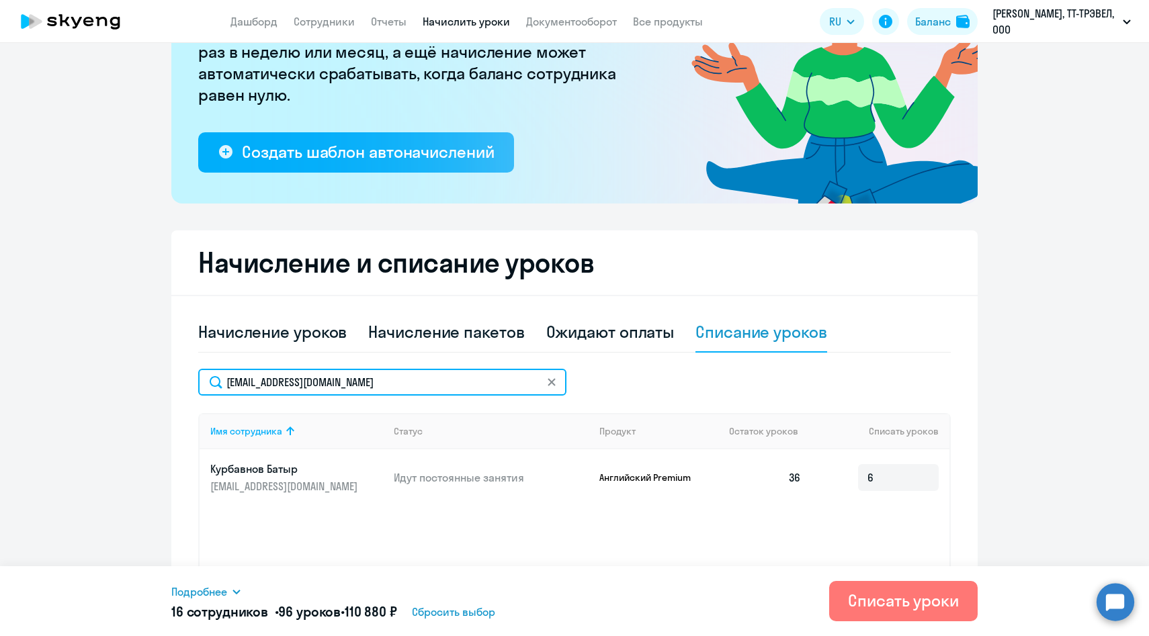
drag, startPoint x: 405, startPoint y: 384, endPoint x: 170, endPoint y: 384, distance: 235.1
click at [170, 384] on ng-component "Рекомендуем создать шаблон автоначислений Уроки больше не придётся начислять вр…" at bounding box center [574, 282] width 1149 height 783
paste input "smitrof"
type input "[EMAIL_ADDRESS][DOMAIN_NAME]"
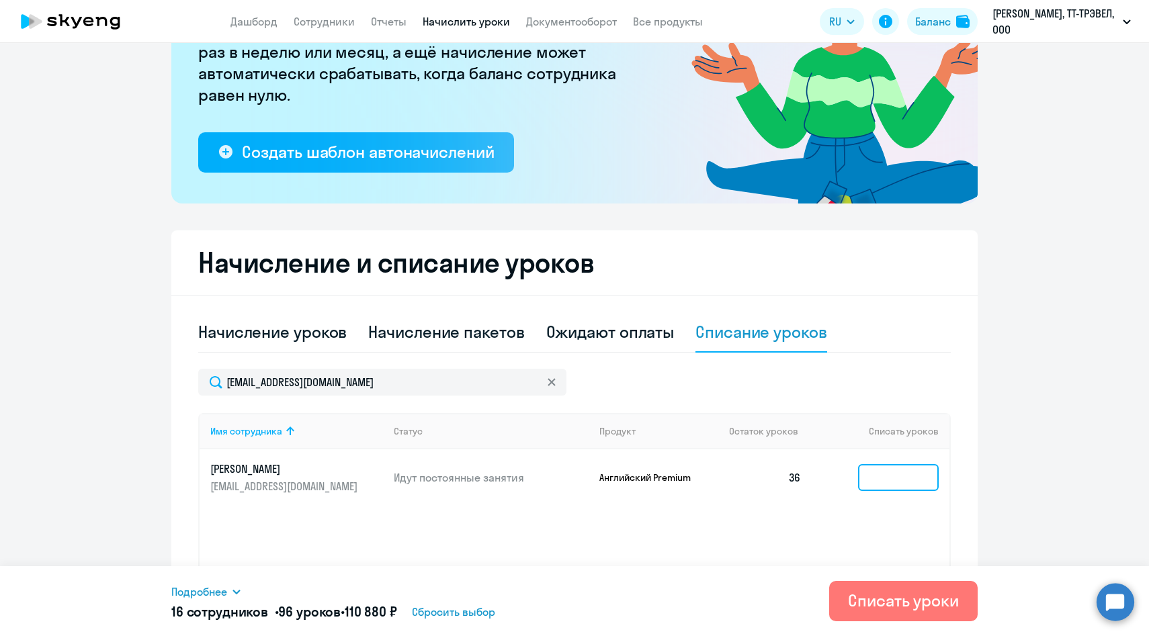
click at [896, 478] on input at bounding box center [898, 477] width 81 height 27
type input "6"
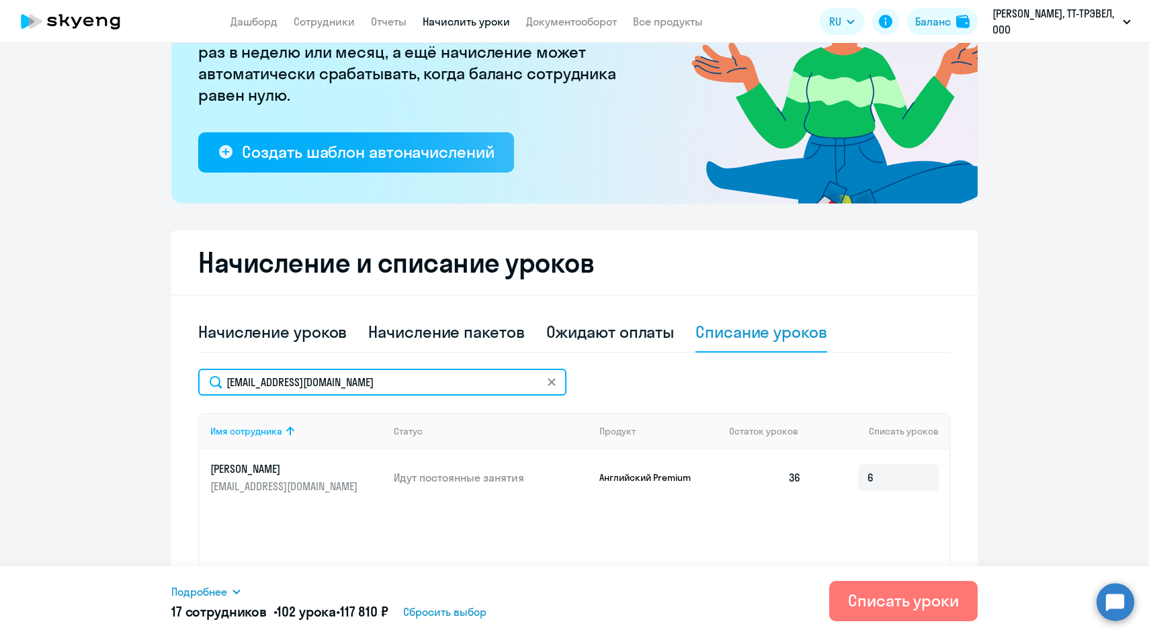
drag, startPoint x: 422, startPoint y: 385, endPoint x: 173, endPoint y: 371, distance: 249.6
click at [173, 371] on div "Начисление и списание уроков Начисление уроков Начисление пакетов Ожидают оплат…" at bounding box center [574, 451] width 806 height 443
paste input "ASalakh"
type input "[EMAIL_ADDRESS][DOMAIN_NAME]"
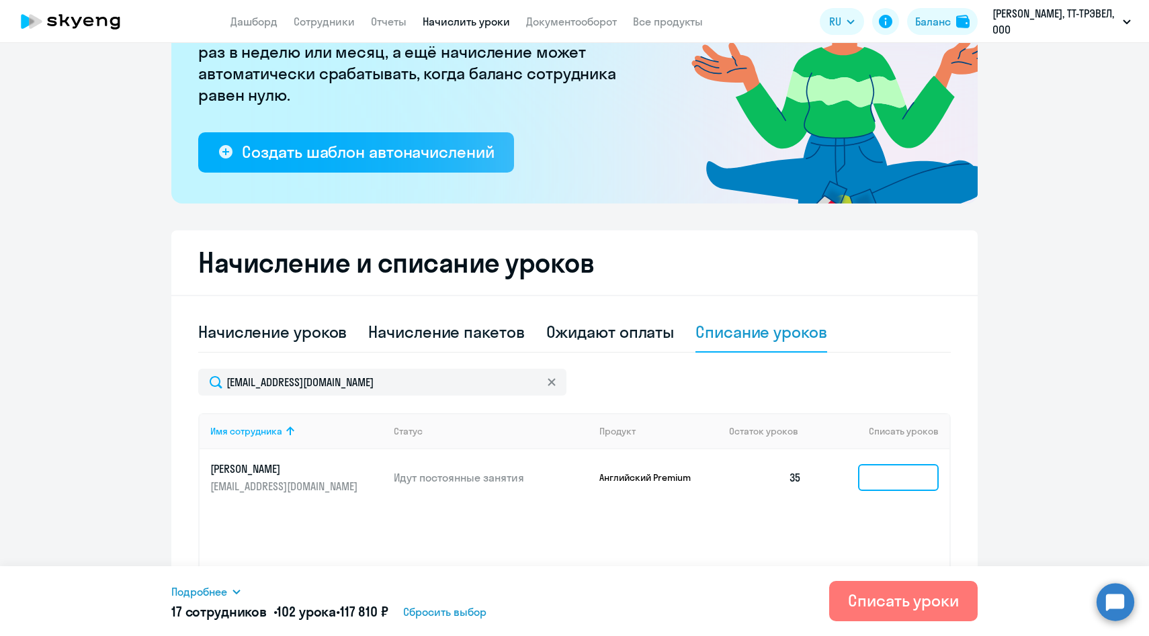
click at [866, 478] on input at bounding box center [898, 477] width 81 height 27
type input "6"
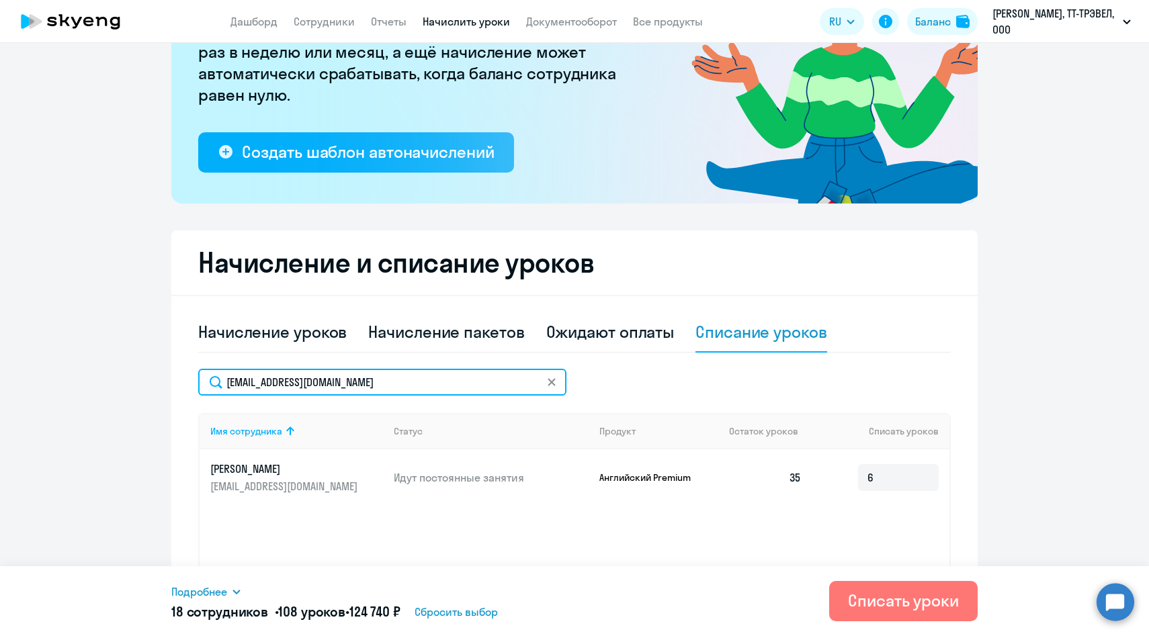
drag, startPoint x: 394, startPoint y: 381, endPoint x: 153, endPoint y: 375, distance: 241.2
click at [153, 375] on ng-component "Рекомендуем создать шаблон автоначислений Уроки больше не придётся начислять вр…" at bounding box center [574, 282] width 1149 height 783
paste input "EkSoloveva"
type input "[EMAIL_ADDRESS][DOMAIN_NAME]"
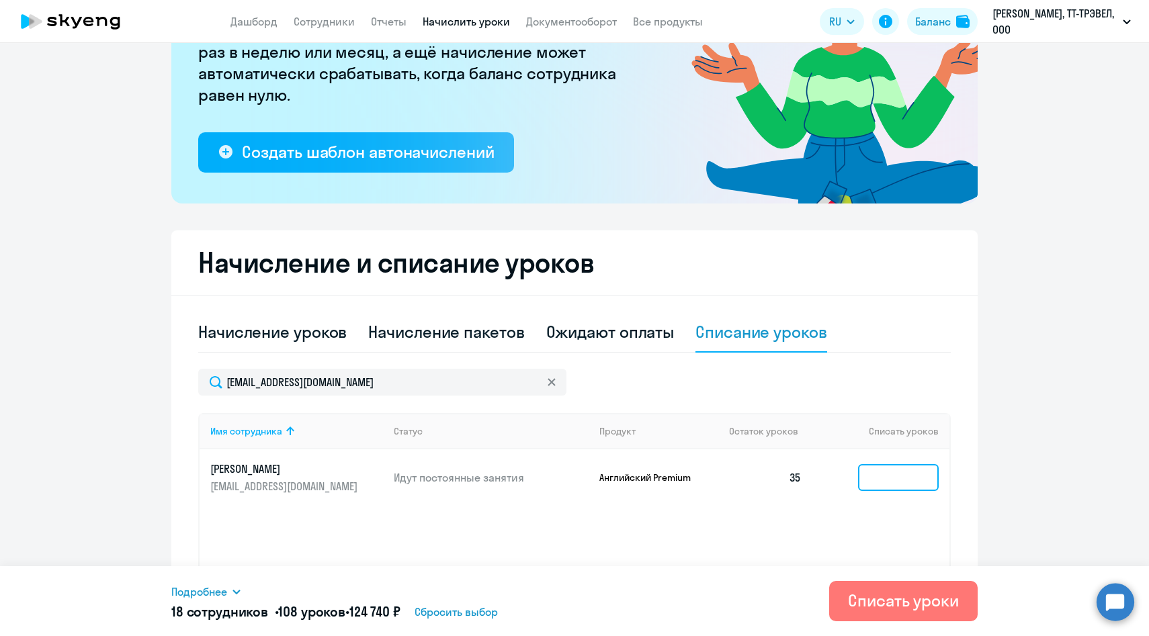
click at [891, 486] on input at bounding box center [898, 477] width 81 height 27
type input "6"
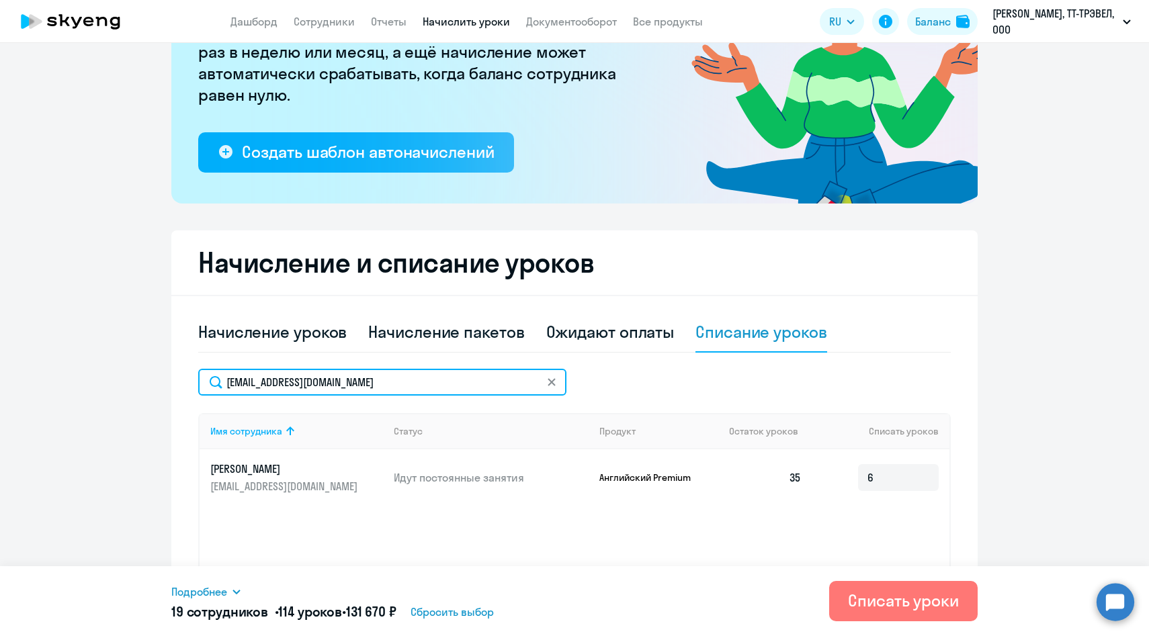
drag, startPoint x: 405, startPoint y: 384, endPoint x: 185, endPoint y: 380, distance: 220.4
click at [185, 380] on div "Начисление и списание уроков Начисление уроков Начисление пакетов Ожидают оплат…" at bounding box center [574, 451] width 806 height 443
paste input "akuzmichev"
type input "[EMAIL_ADDRESS][DOMAIN_NAME]"
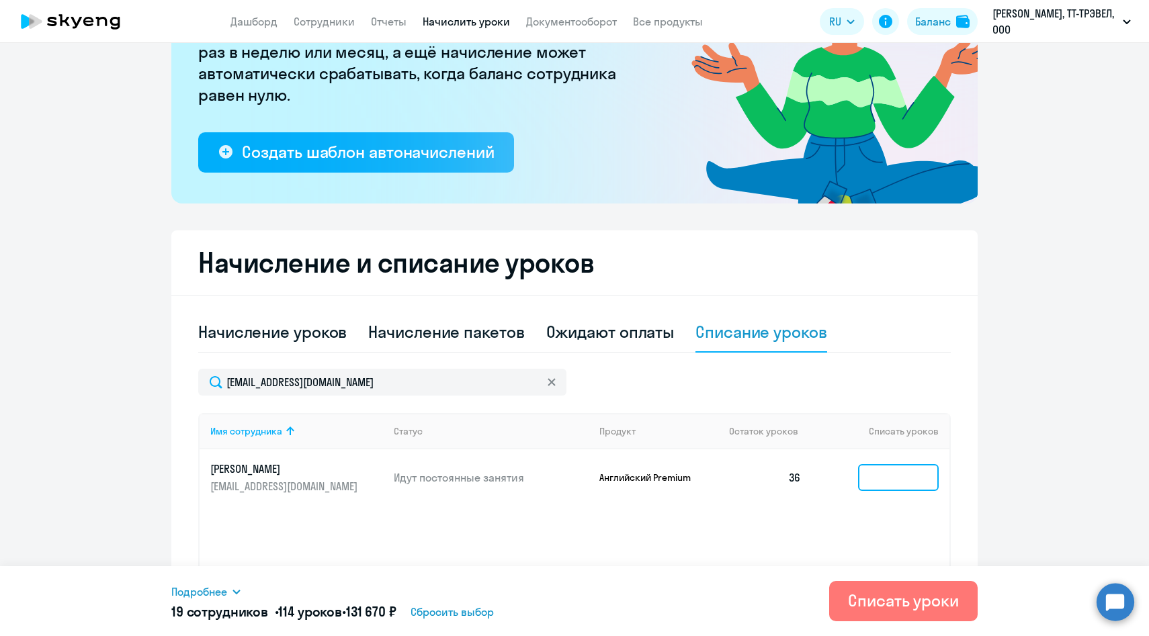
click at [901, 474] on input at bounding box center [898, 477] width 81 height 27
type input "6"
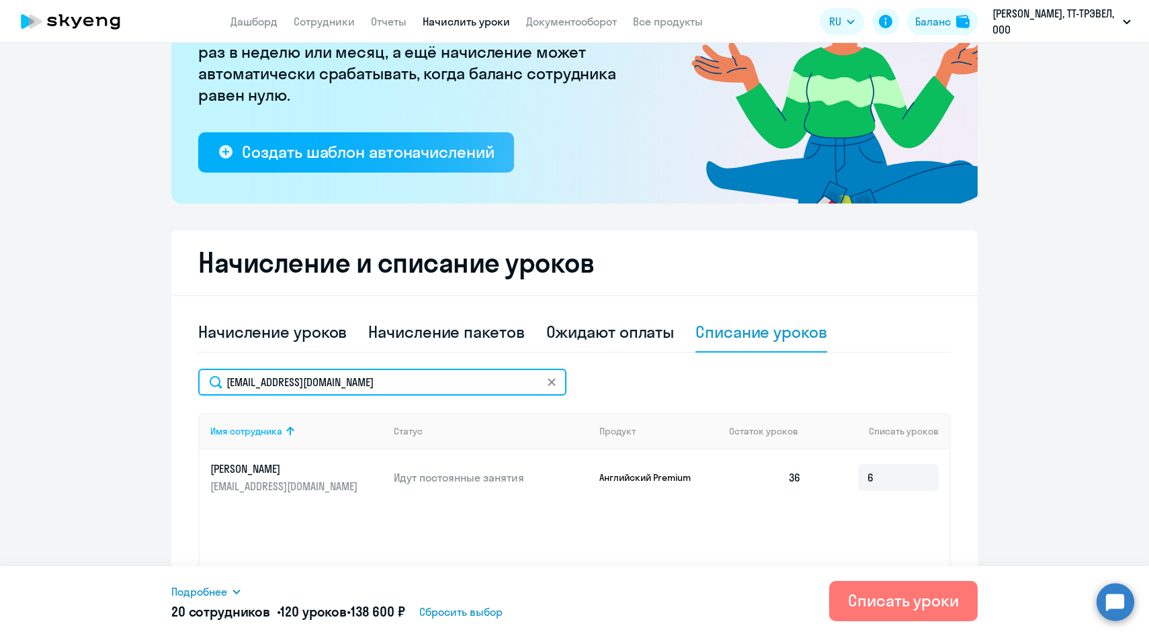
drag, startPoint x: 420, startPoint y: 386, endPoint x: 178, endPoint y: 384, distance: 242.5
click at [178, 384] on div "Начисление и списание уроков Начисление уроков Начисление пакетов Ожидают оплат…" at bounding box center [574, 451] width 806 height 443
paste input "EBekreneva"
type input "[EMAIL_ADDRESS][DOMAIN_NAME]"
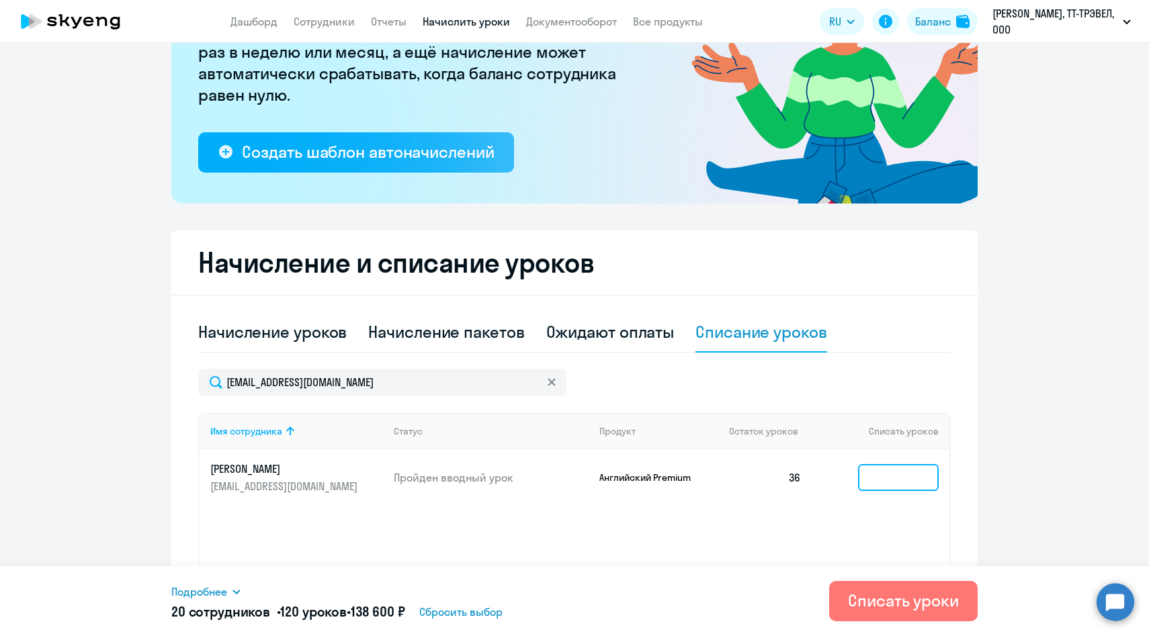
click at [886, 472] on input at bounding box center [898, 477] width 81 height 27
type input "5"
type input "6"
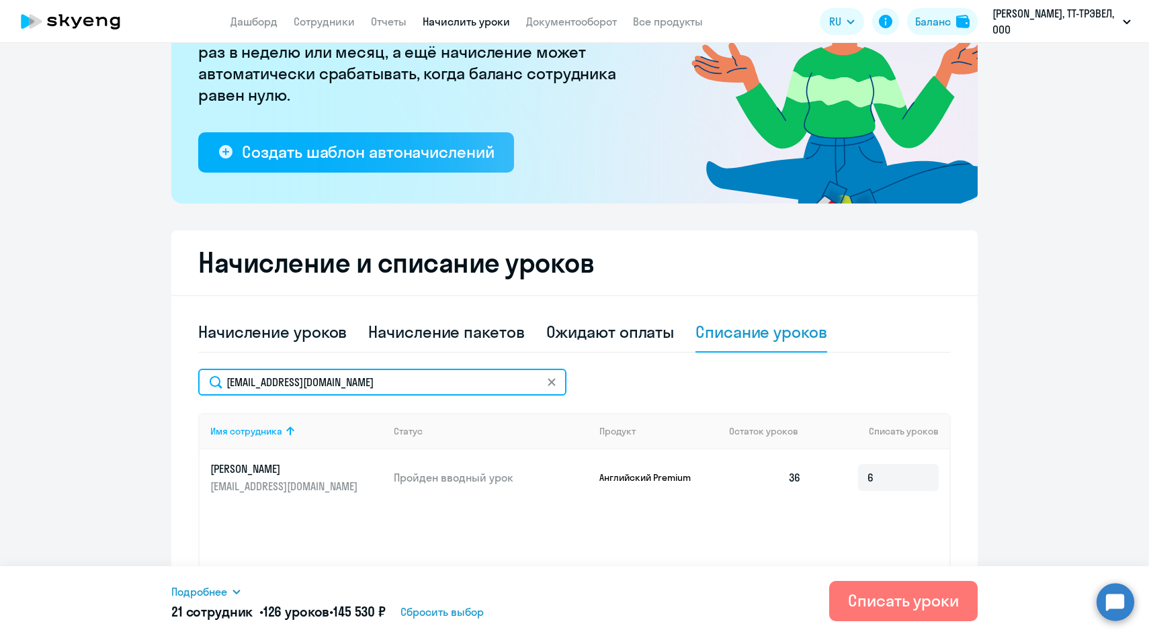
drag, startPoint x: 416, startPoint y: 384, endPoint x: 180, endPoint y: 376, distance: 235.9
click at [180, 376] on div "Начисление и списание уроков Начисление уроков Начисление пакетов Ожидают оплат…" at bounding box center [574, 451] width 806 height 443
paste input "VSKornilo"
type input "[EMAIL_ADDRESS][DOMAIN_NAME]"
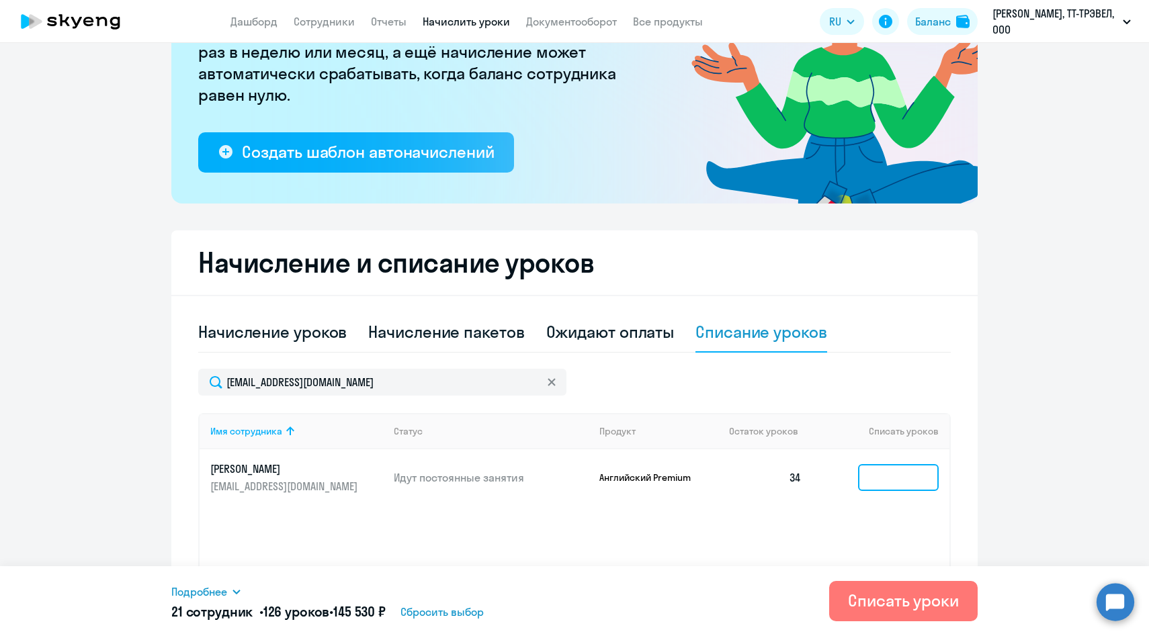
click at [867, 478] on input at bounding box center [898, 477] width 81 height 27
type input "6"
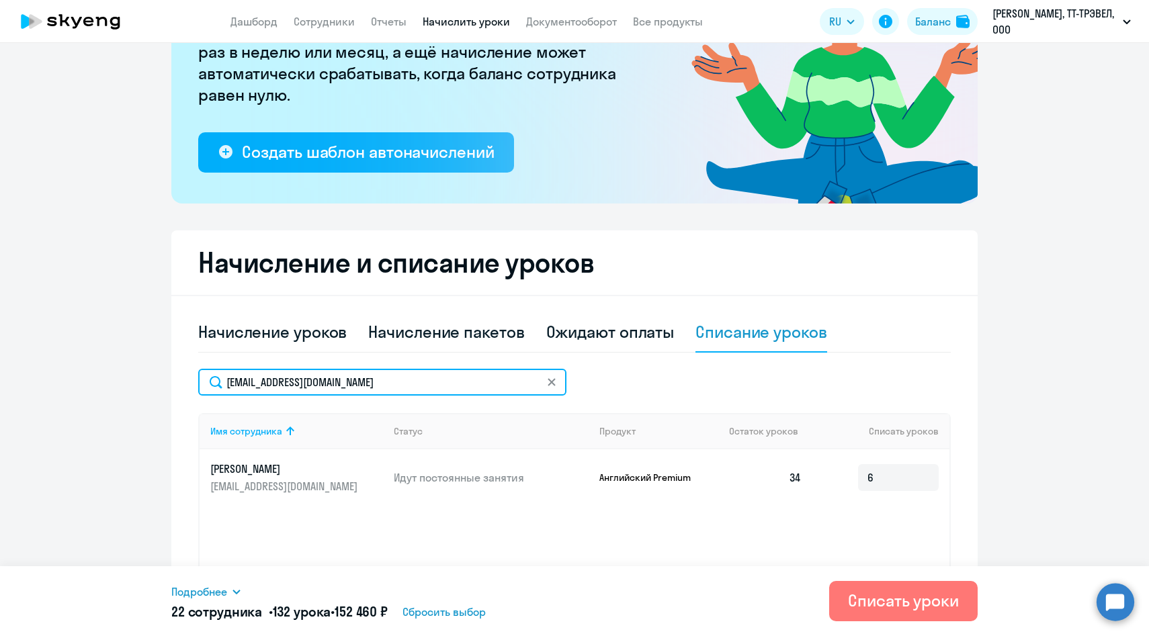
drag, startPoint x: 412, startPoint y: 386, endPoint x: 168, endPoint y: 384, distance: 244.5
click at [169, 384] on ng-component "Рекомендуем создать шаблон автоначислений Уроки больше не придётся начислять вр…" at bounding box center [574, 282] width 1149 height 783
paste input "[EMAIL_ADDRESS][DOMAIN_NAME]"
type input "[EMAIL_ADDRESS][DOMAIN_NAME]"
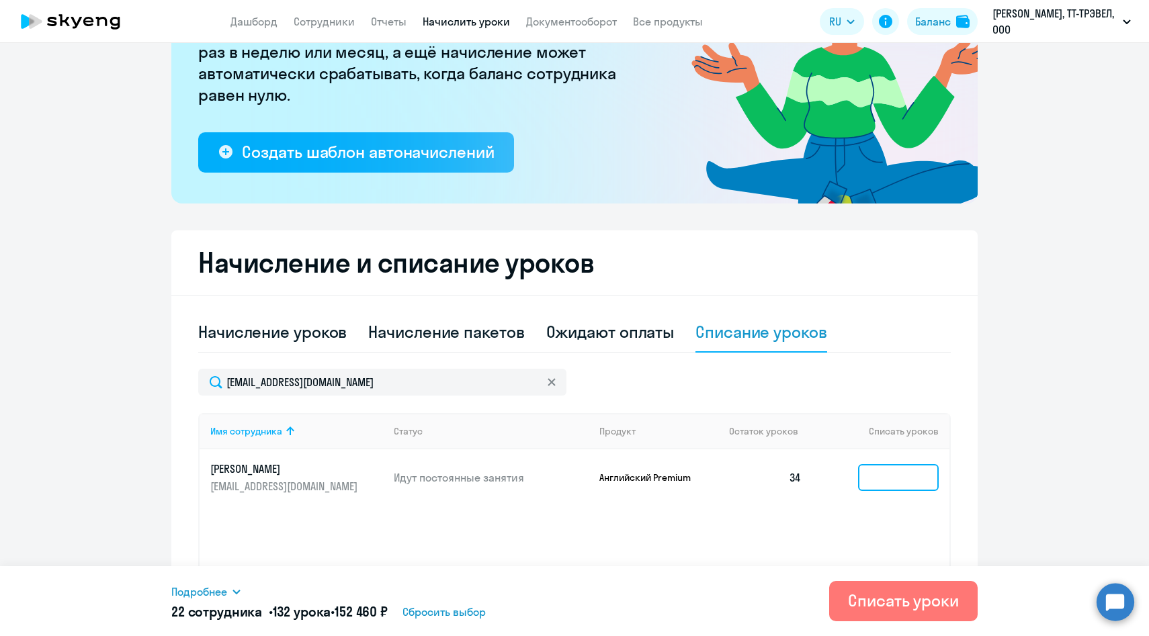
click at [880, 477] on input at bounding box center [898, 477] width 81 height 27
type input "6"
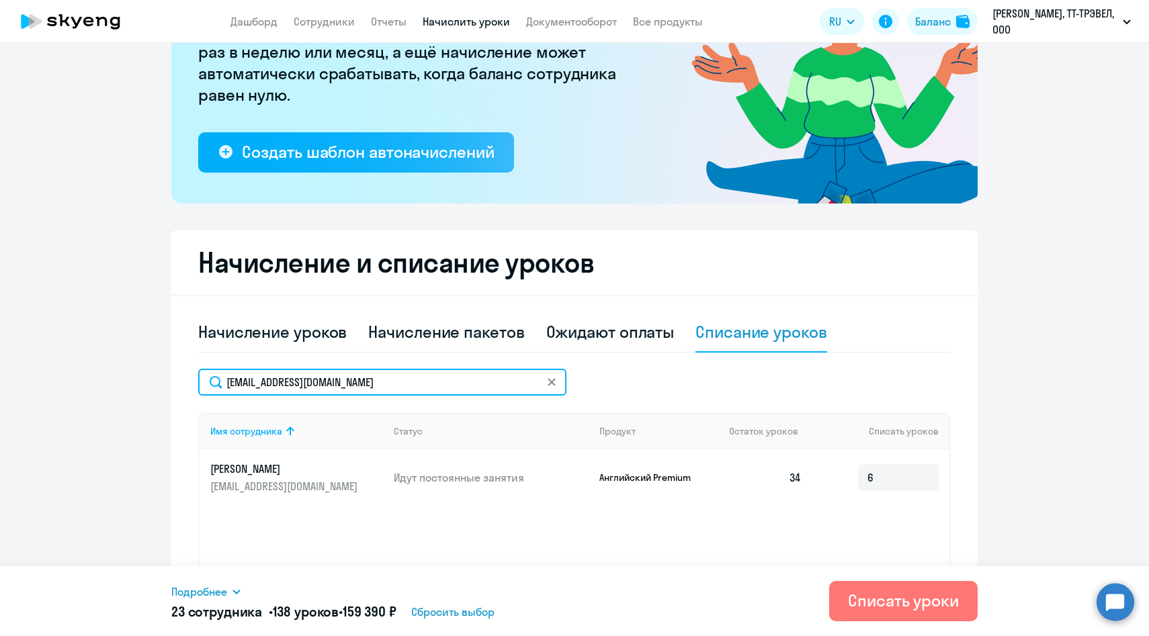
drag, startPoint x: 396, startPoint y: 385, endPoint x: 165, endPoint y: 380, distance: 231.1
click at [166, 380] on ng-component "Рекомендуем создать шаблон автоначислений Уроки больше не придётся начислять вр…" at bounding box center [574, 282] width 1149 height 783
paste input "EKuzm"
type input "[EMAIL_ADDRESS][DOMAIN_NAME]"
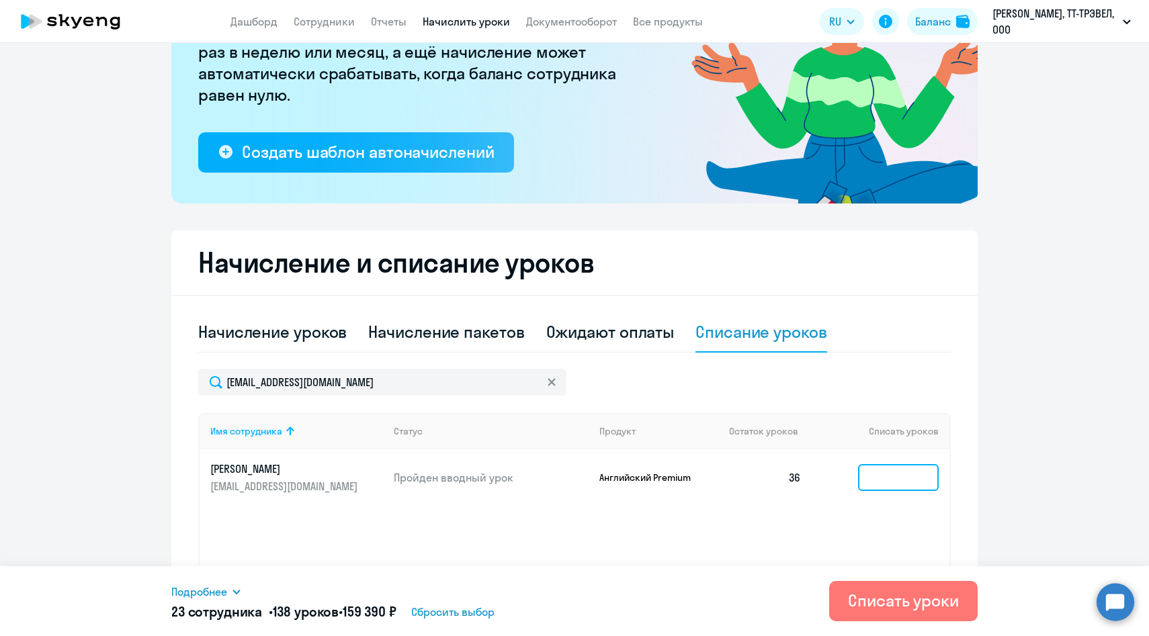
click at [895, 478] on input at bounding box center [898, 477] width 81 height 27
type input "6"
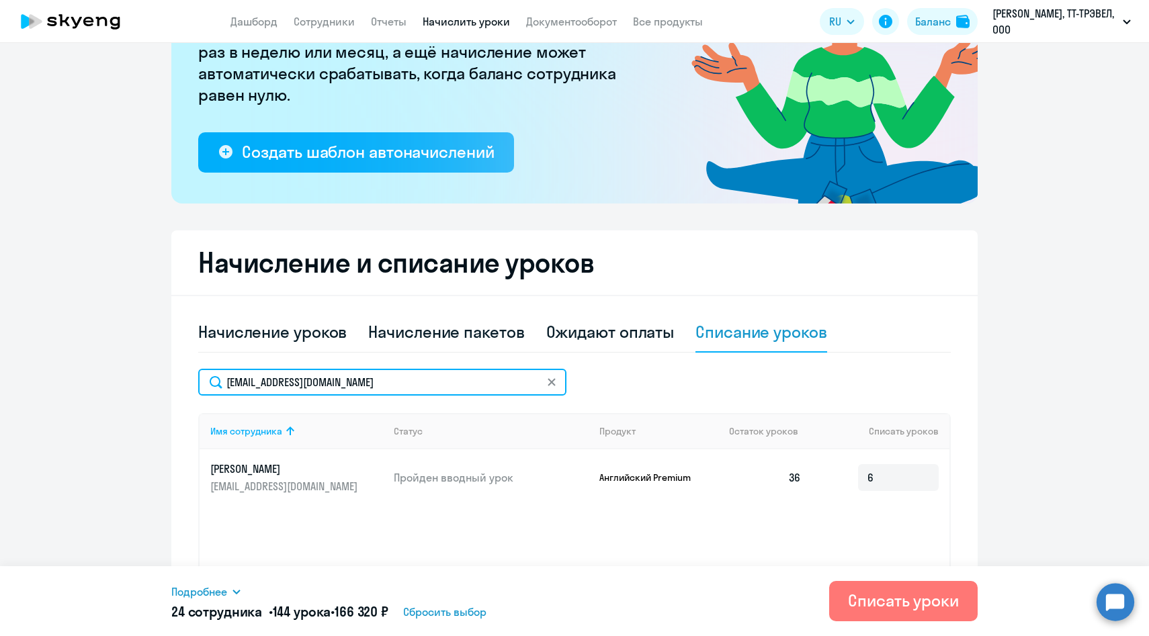
drag, startPoint x: 384, startPoint y: 382, endPoint x: 218, endPoint y: 381, distance: 165.2
click at [218, 381] on input "[EMAIL_ADDRESS][DOMAIN_NAME]" at bounding box center [382, 382] width 368 height 27
paste input "Lazareva"
type input "[EMAIL_ADDRESS][DOMAIN_NAME]"
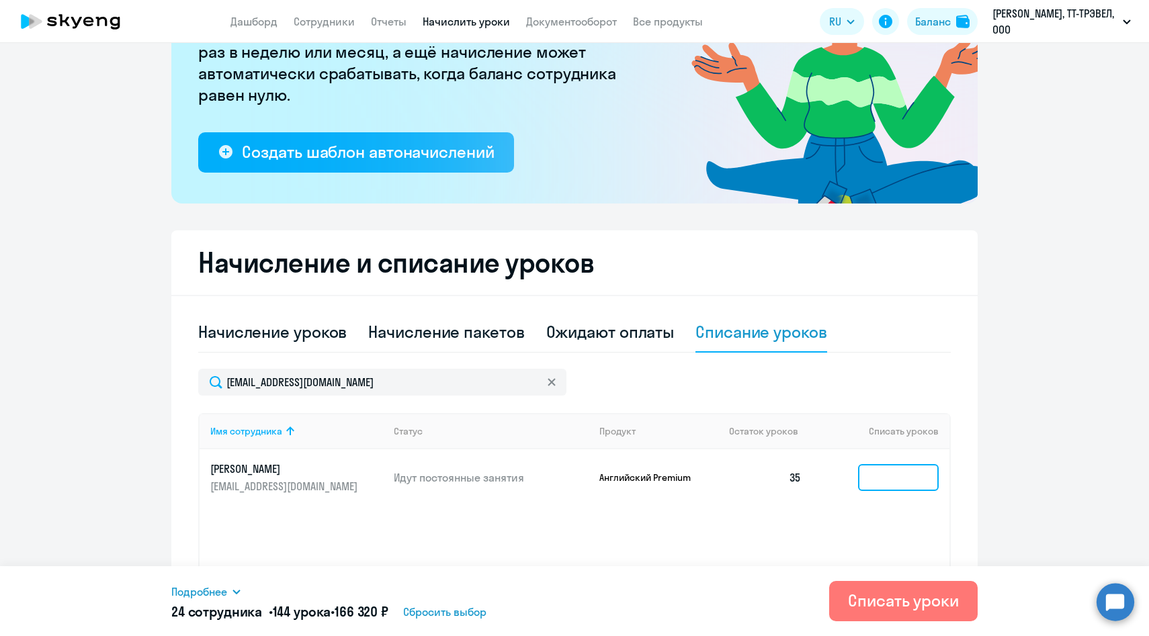
click at [903, 482] on input at bounding box center [898, 477] width 81 height 27
type input "6"
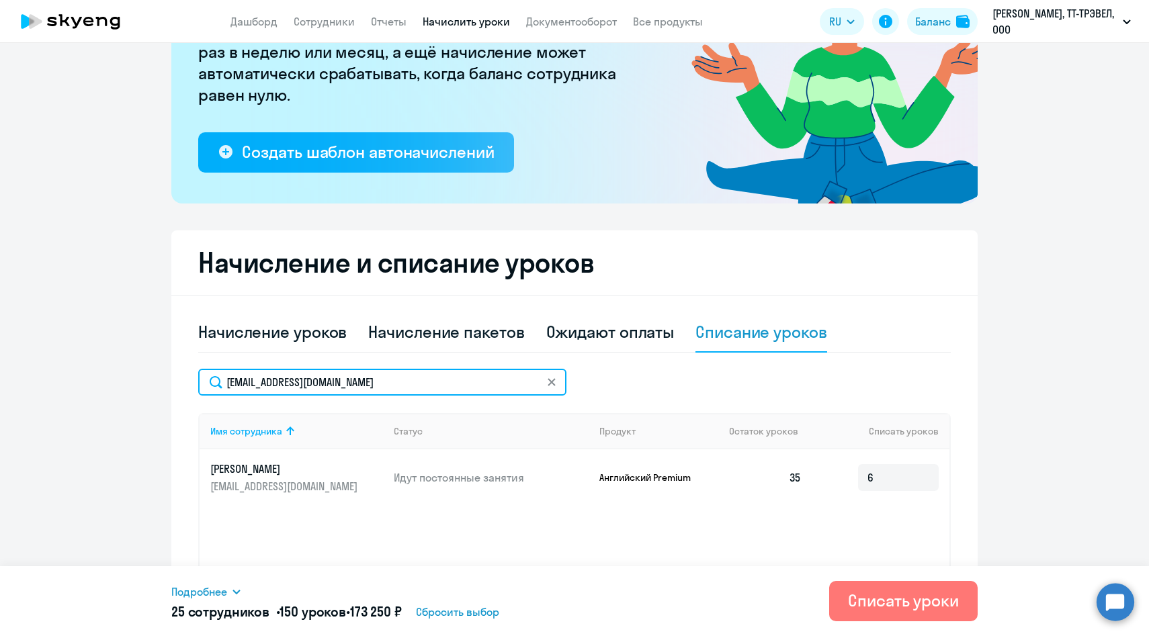
drag, startPoint x: 374, startPoint y: 383, endPoint x: 168, endPoint y: 378, distance: 206.3
click at [169, 378] on ng-component "Рекомендуем создать шаблон автоначислений Уроки больше не придётся начислять вр…" at bounding box center [574, 282] width 1149 height 783
paste input "mfrolo"
type input "[EMAIL_ADDRESS][DOMAIN_NAME]"
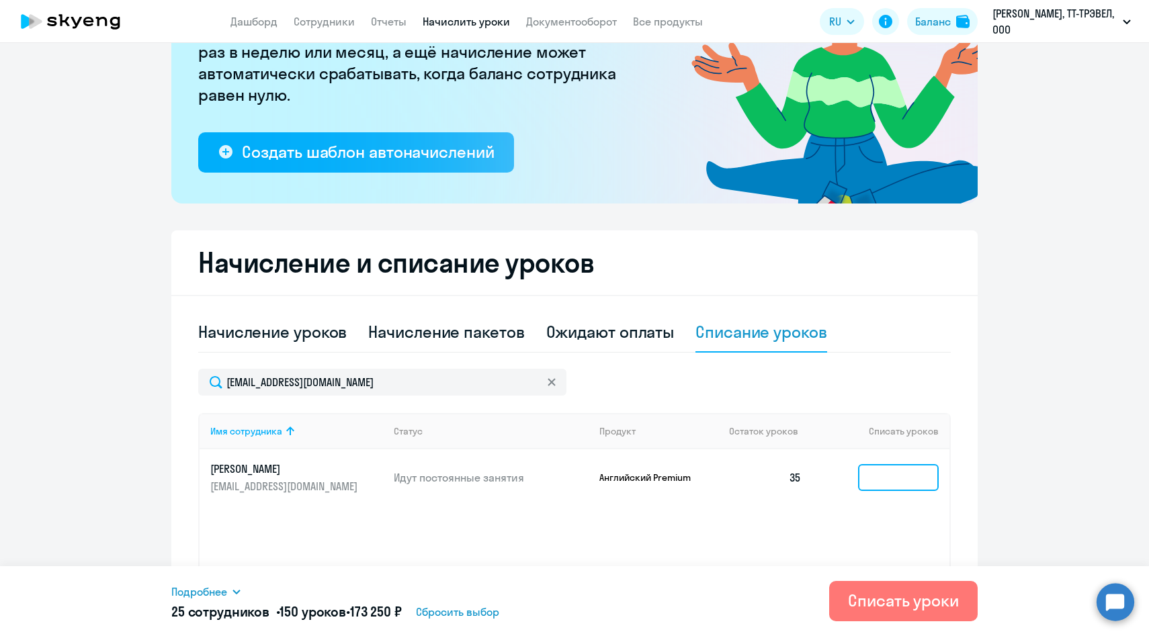
click at [884, 483] on input at bounding box center [898, 477] width 81 height 27
type input "6"
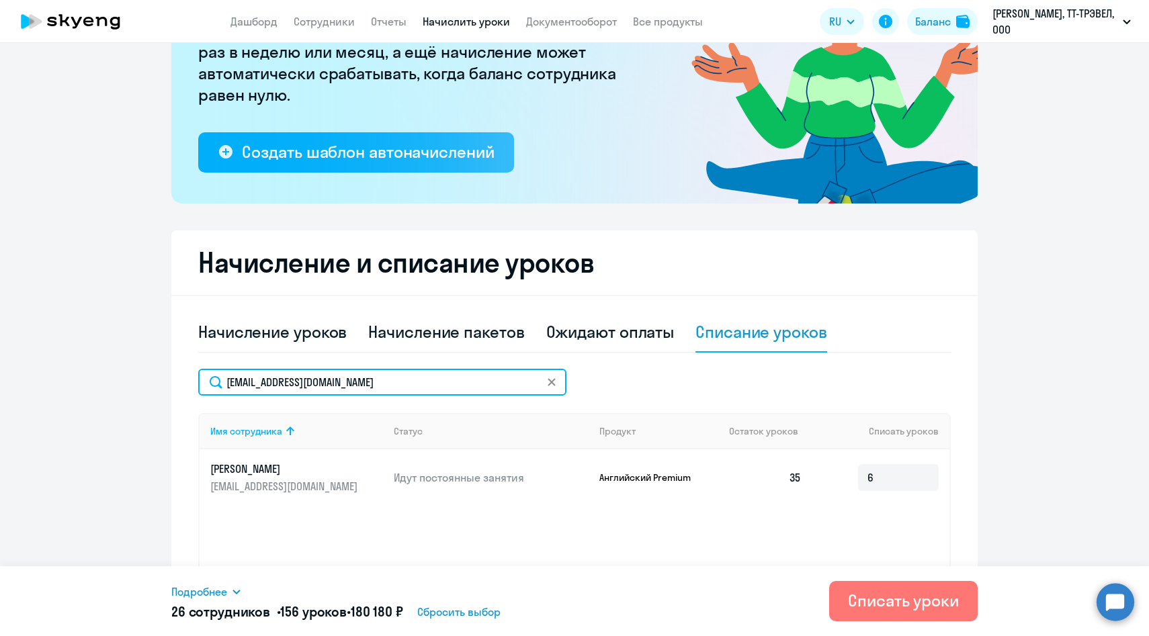
drag, startPoint x: 371, startPoint y: 382, endPoint x: 157, endPoint y: 368, distance: 215.4
click at [157, 368] on ng-component "Рекомендуем создать шаблон автоначислений Уроки больше не придётся начислять вр…" at bounding box center [574, 282] width 1149 height 783
paste input "AErmolin"
type input "[EMAIL_ADDRESS][DOMAIN_NAME]"
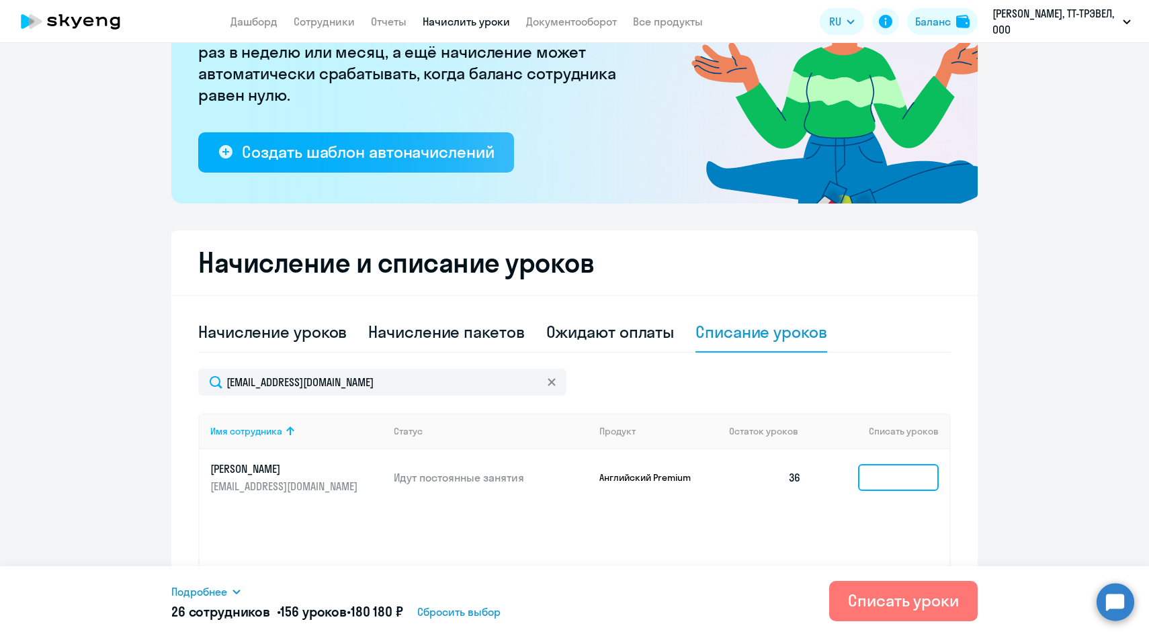
click at [897, 478] on input at bounding box center [898, 477] width 81 height 27
type input "6"
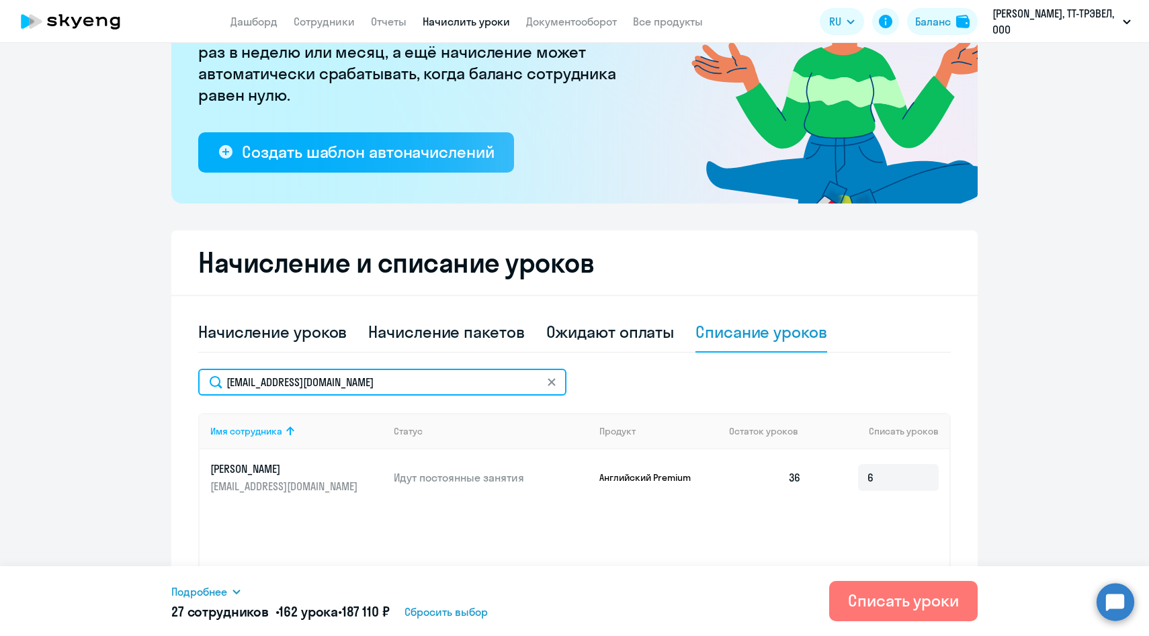
drag, startPoint x: 357, startPoint y: 381, endPoint x: 179, endPoint y: 378, distance: 177.4
click at [179, 378] on div "Начисление и списание уроков Начисление уроков Начисление пакетов Ожидают оплат…" at bounding box center [574, 451] width 806 height 443
paste input "VSamoylov"
type input "[EMAIL_ADDRESS][DOMAIN_NAME]"
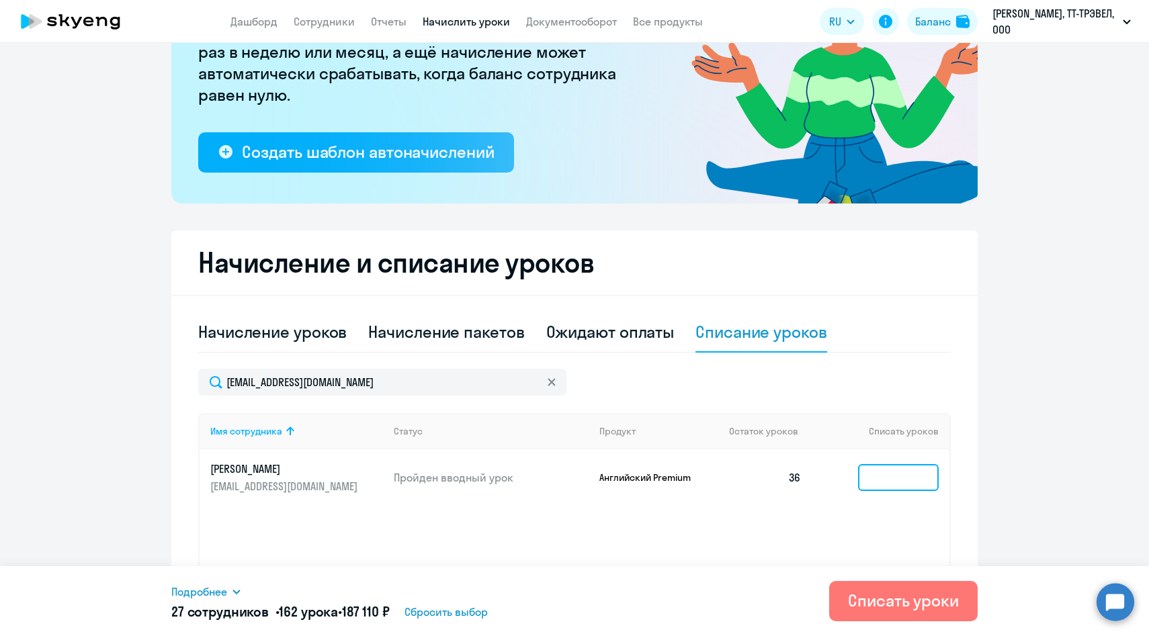
click at [872, 489] on input at bounding box center [898, 477] width 81 height 27
type input "6"
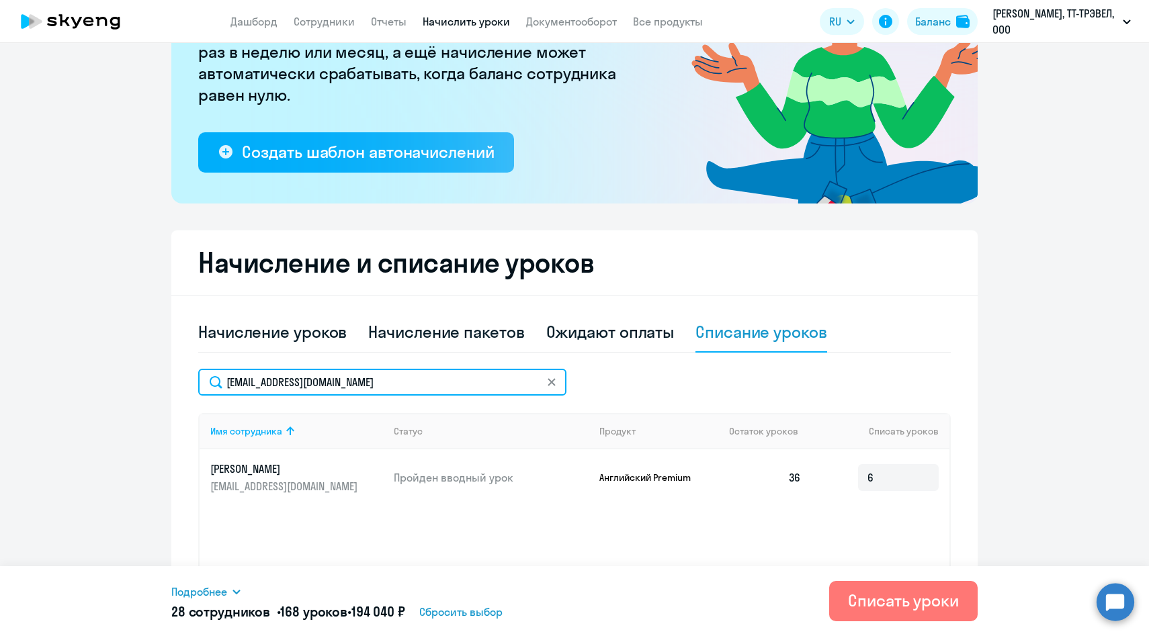
drag, startPoint x: 369, startPoint y: 382, endPoint x: 196, endPoint y: 379, distance: 172.7
click at [196, 379] on div "Начисление и списание уроков Начисление уроков Начисление пакетов Ожидают оплат…" at bounding box center [574, 451] width 806 height 443
paste input "PApostolov"
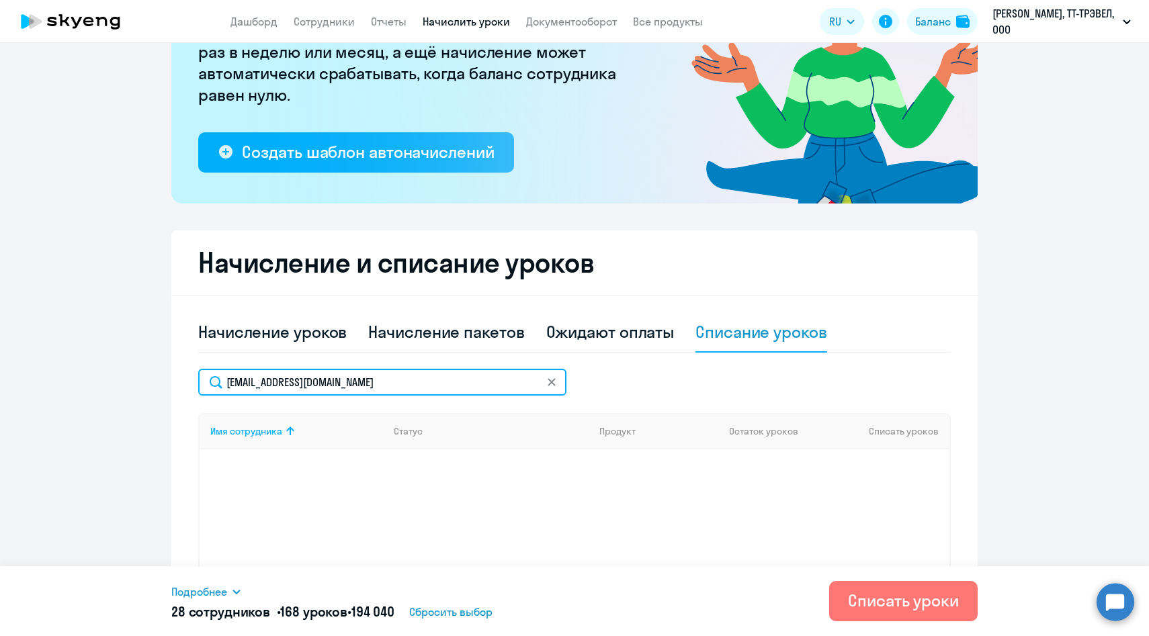
drag, startPoint x: 379, startPoint y: 384, endPoint x: 188, endPoint y: 380, distance: 190.8
click at [188, 380] on div "Начисление и списание уроков Начисление уроков Начисление пакетов Ожидают оплат…" at bounding box center [574, 451] width 806 height 443
paste input "[EMAIL_ADDRESS][DOMAIN_NAME]"
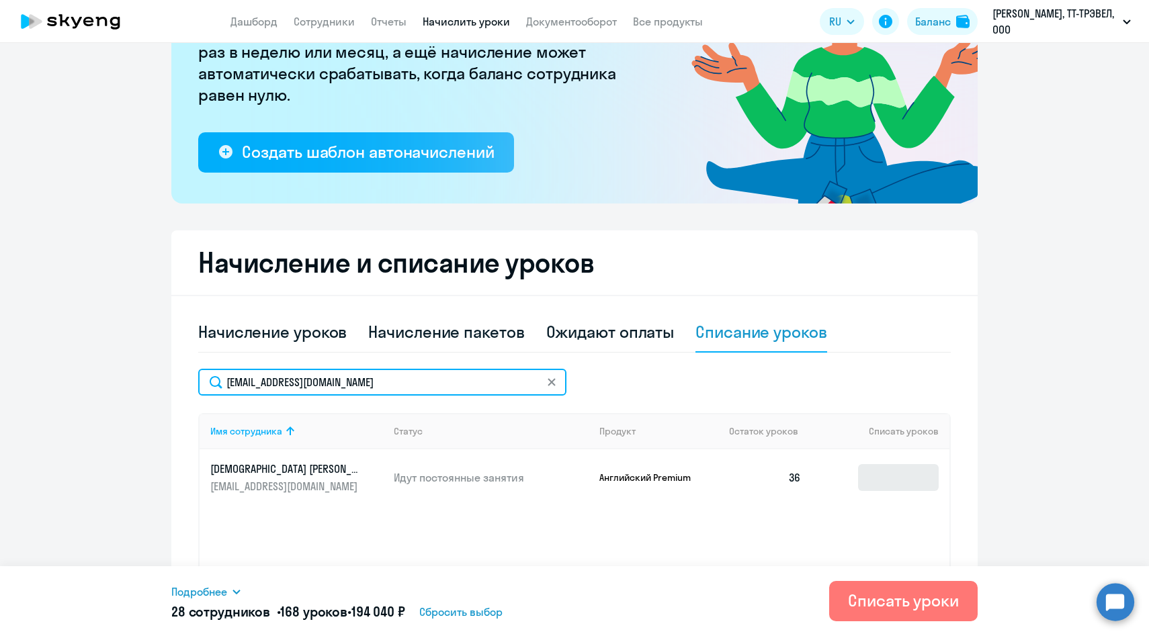
type input "[EMAIL_ADDRESS][DOMAIN_NAME]"
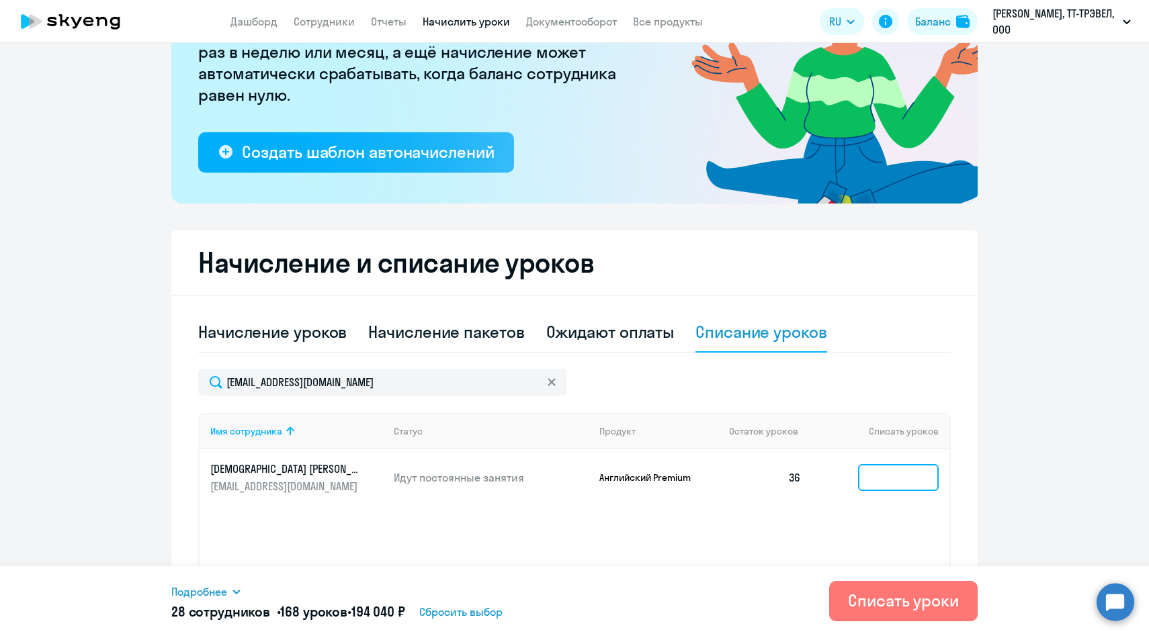
click at [876, 481] on input at bounding box center [898, 477] width 81 height 27
type input "6"
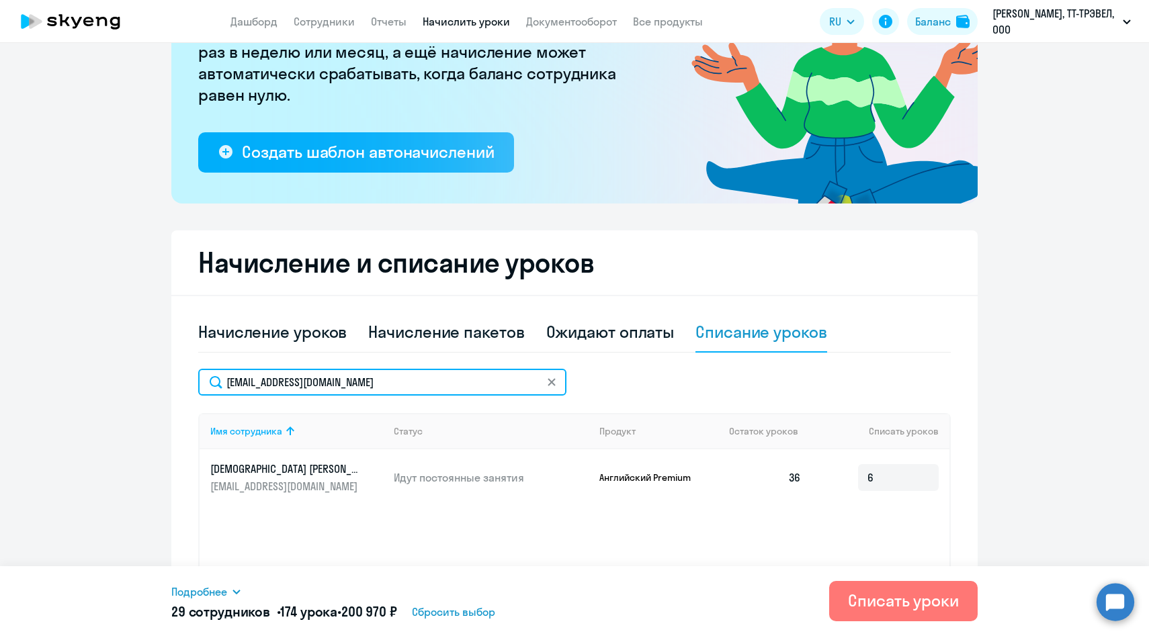
drag, startPoint x: 399, startPoint y: 383, endPoint x: 146, endPoint y: 373, distance: 252.8
click at [146, 373] on ng-component "Рекомендуем создать шаблон автоначислений Уроки больше не придётся начислять вр…" at bounding box center [574, 282] width 1149 height 783
paste input "[EMAIL_ADDRESS][DOMAIN_NAME]"
type input "[EMAIL_ADDRESS][DOMAIN_NAME]"
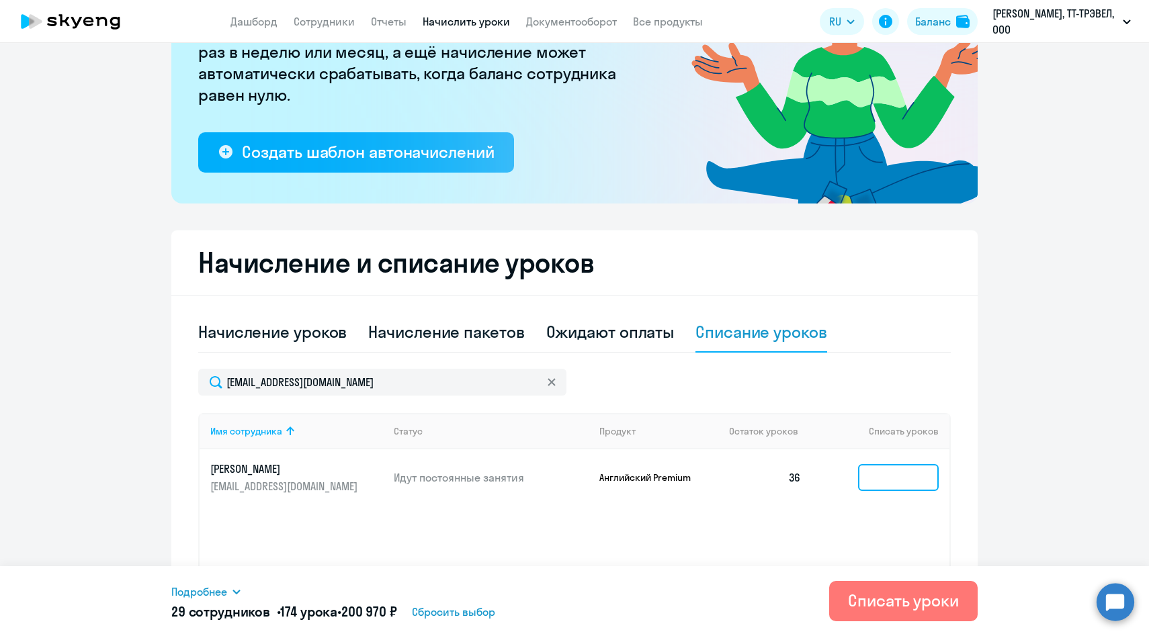
click at [888, 476] on input at bounding box center [898, 477] width 81 height 27
type input "6"
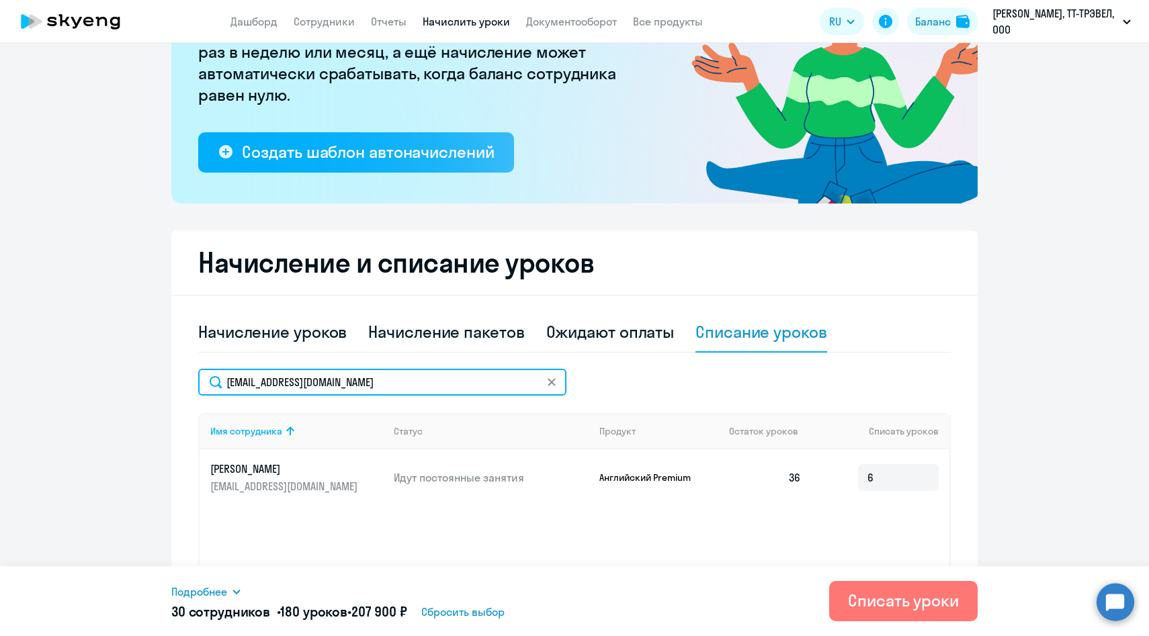
drag, startPoint x: 371, startPoint y: 389, endPoint x: 170, endPoint y: 383, distance: 200.9
click at [170, 383] on ng-component "Рекомендуем создать шаблон автоначислений Уроки больше не придётся начислять вр…" at bounding box center [574, 282] width 1149 height 783
paste input "earsentiev"
type input "[EMAIL_ADDRESS][DOMAIN_NAME]"
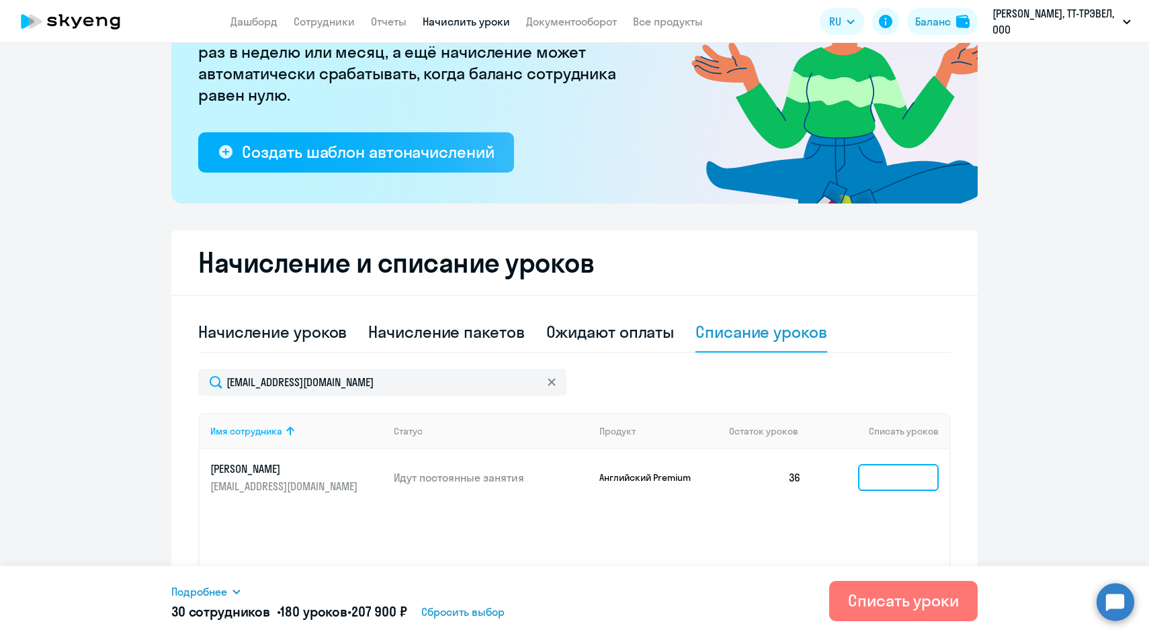
click at [902, 488] on input at bounding box center [898, 477] width 81 height 27
type input "6"
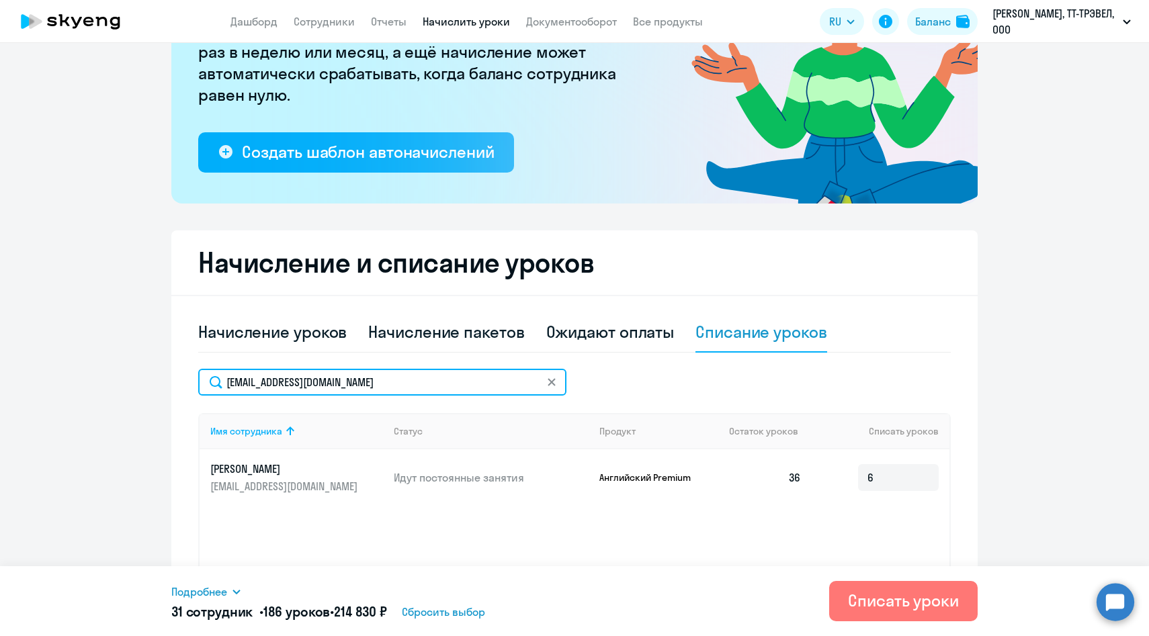
drag, startPoint x: 433, startPoint y: 380, endPoint x: 205, endPoint y: 373, distance: 227.8
click at [205, 373] on input "[EMAIL_ADDRESS][DOMAIN_NAME]" at bounding box center [382, 382] width 368 height 27
paste input "OZakharo"
type input "[EMAIL_ADDRESS][DOMAIN_NAME]"
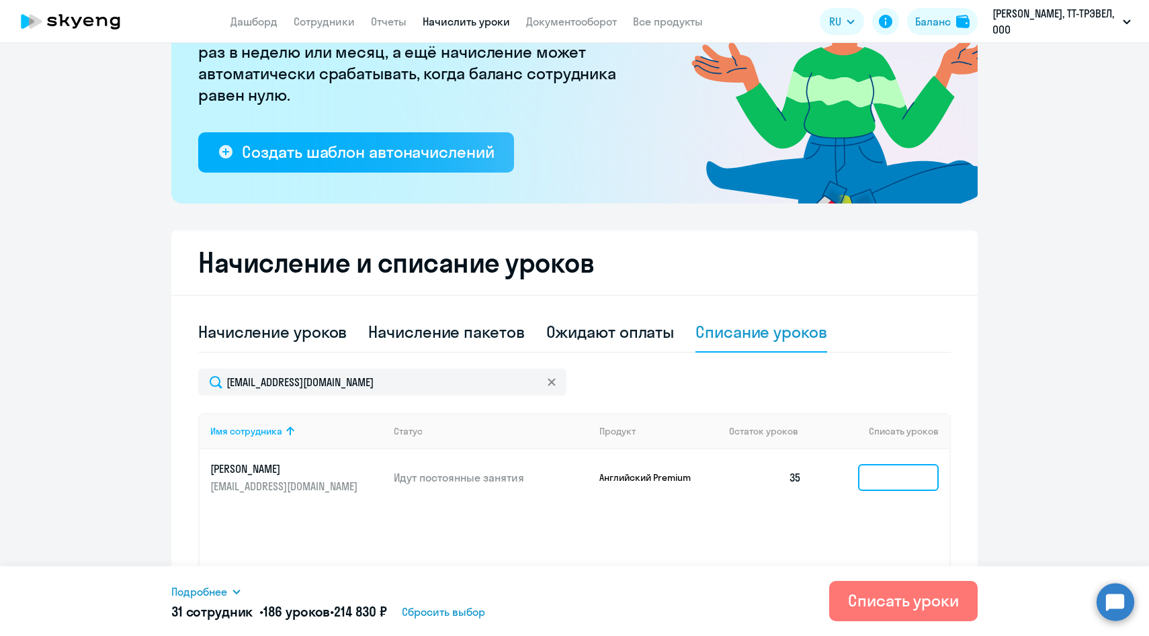
click at [898, 484] on input at bounding box center [898, 477] width 81 height 27
type input "6"
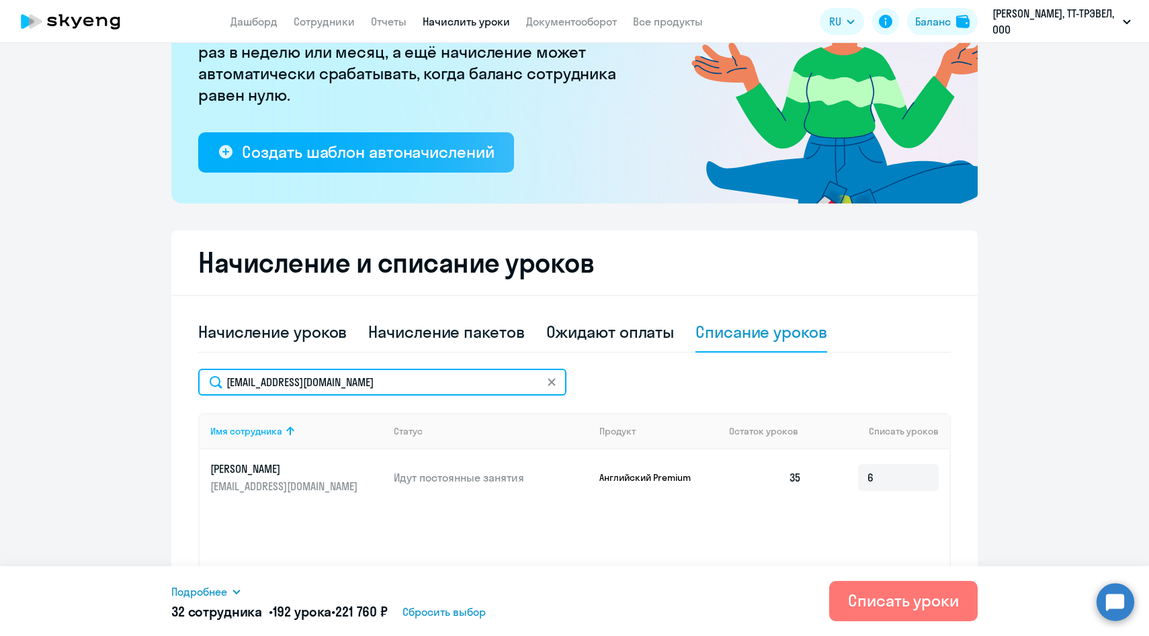
drag, startPoint x: 381, startPoint y: 382, endPoint x: 175, endPoint y: 371, distance: 205.8
click at [175, 371] on div "Начисление и списание уроков Начисление уроков Начисление пакетов Ожидают оплат…" at bounding box center [574, 451] width 806 height 443
paste input "DPushkare"
type input "[EMAIL_ADDRESS][DOMAIN_NAME]"
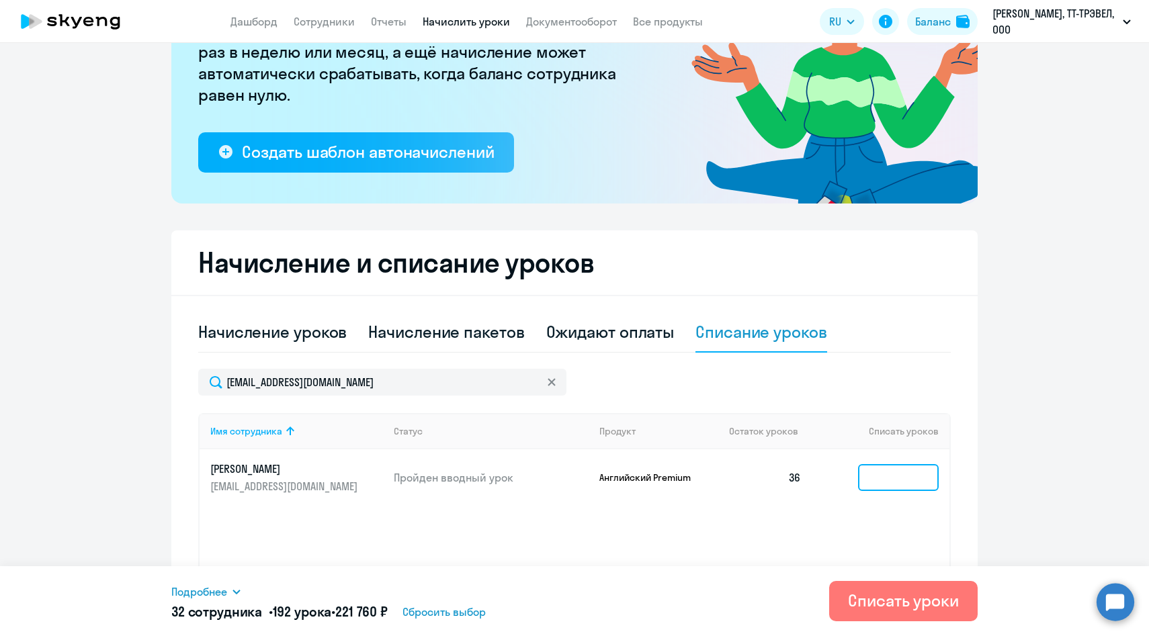
click at [899, 480] on input at bounding box center [898, 477] width 81 height 27
type input "6"
click at [194, 603] on h5 "33 сотрудника • 198 уроков • 228 690 ₽" at bounding box center [285, 612] width 228 height 19
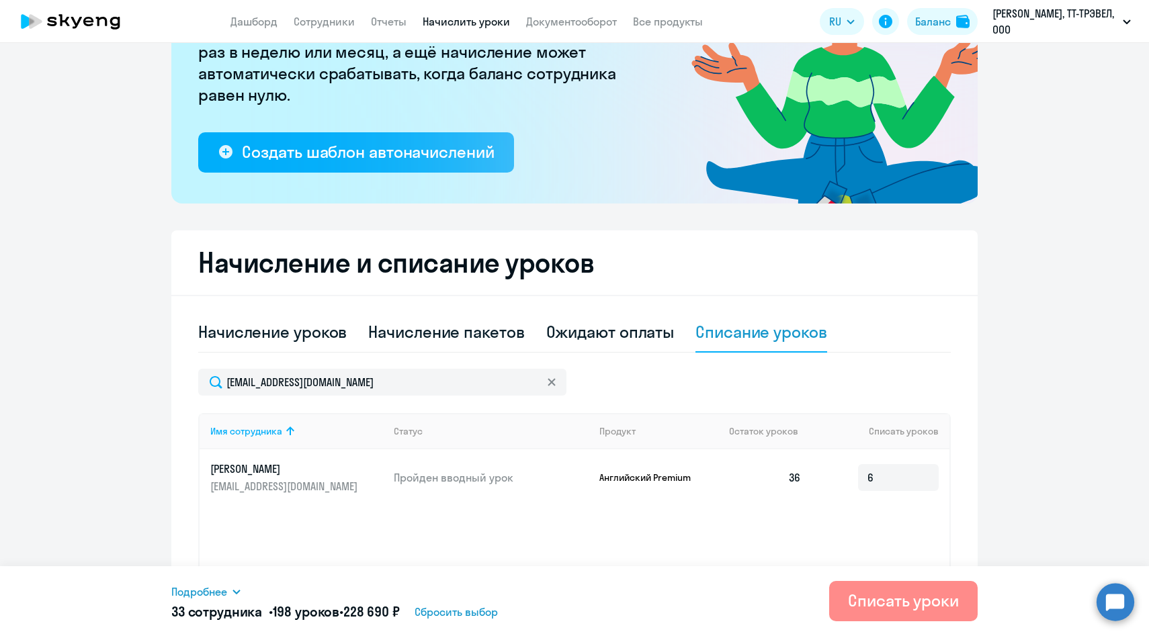
click at [895, 603] on div "Списать уроки" at bounding box center [903, 600] width 111 height 21
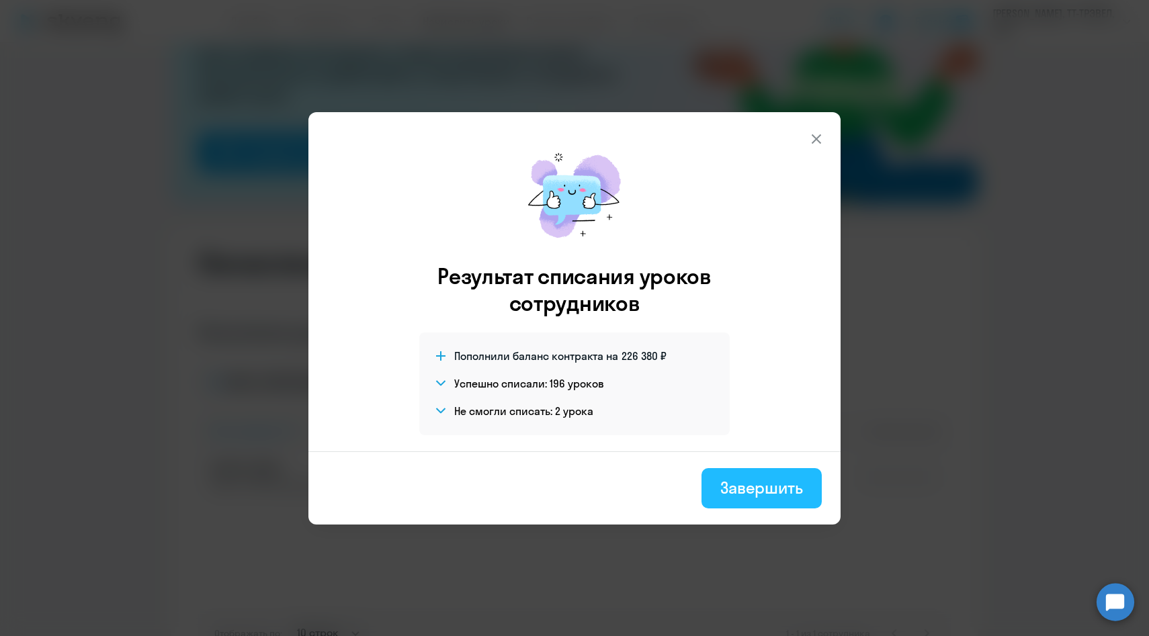
click at [729, 474] on button "Завершить" at bounding box center [761, 488] width 120 height 40
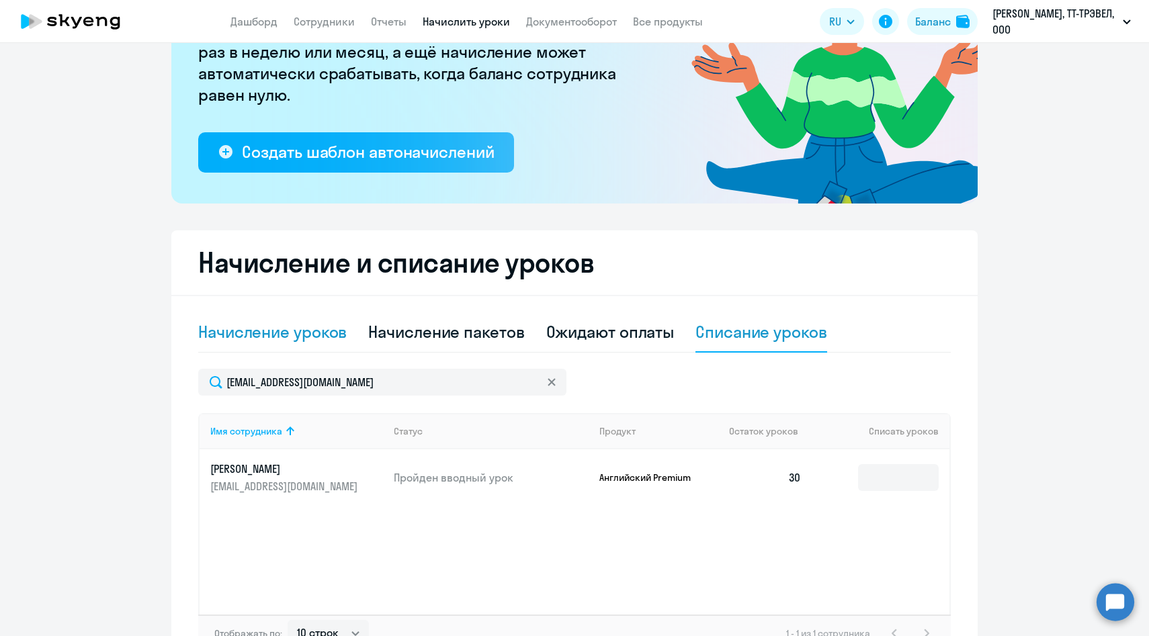
click at [299, 339] on div "Начисление уроков" at bounding box center [272, 331] width 148 height 21
select select "10"
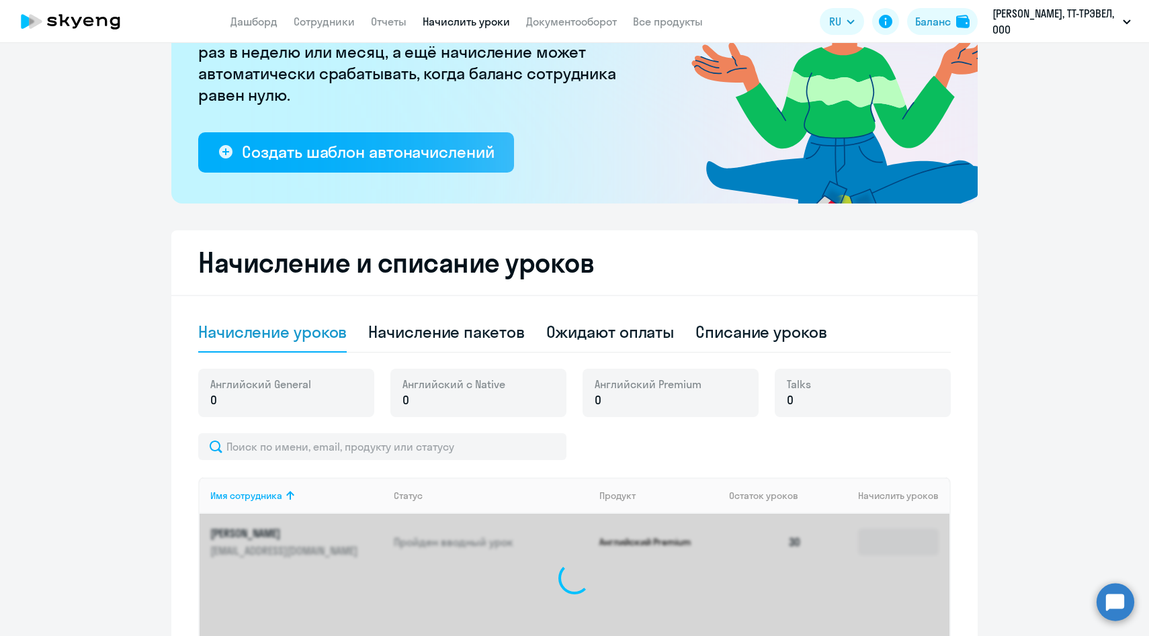
scroll to position [0, 0]
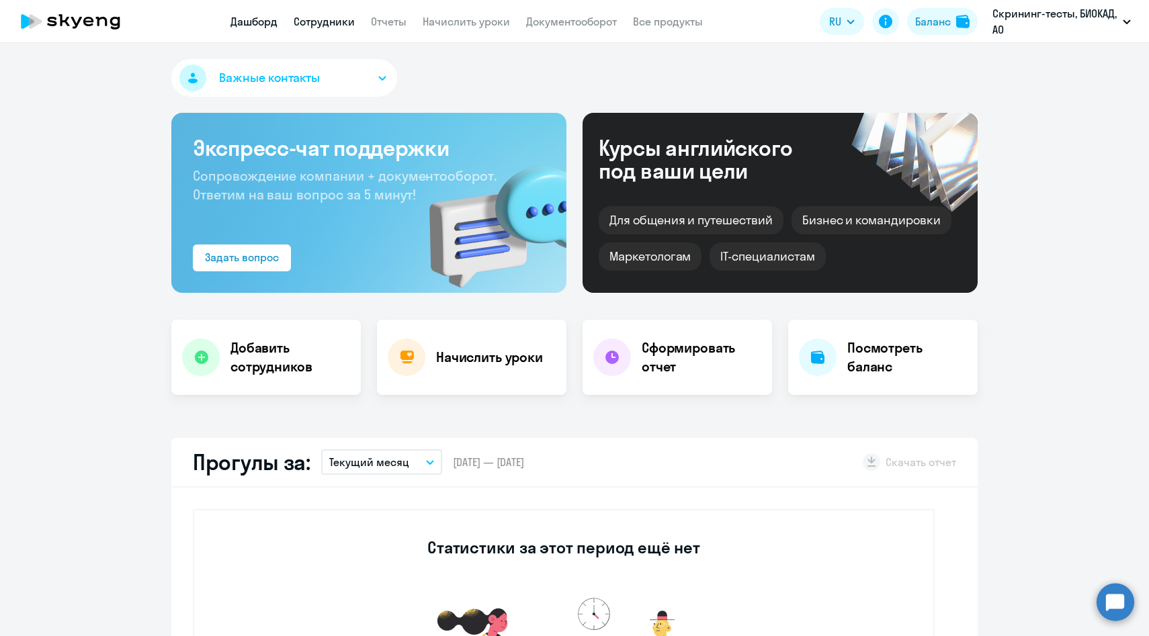
click at [319, 17] on link "Сотрудники" at bounding box center [324, 21] width 61 height 13
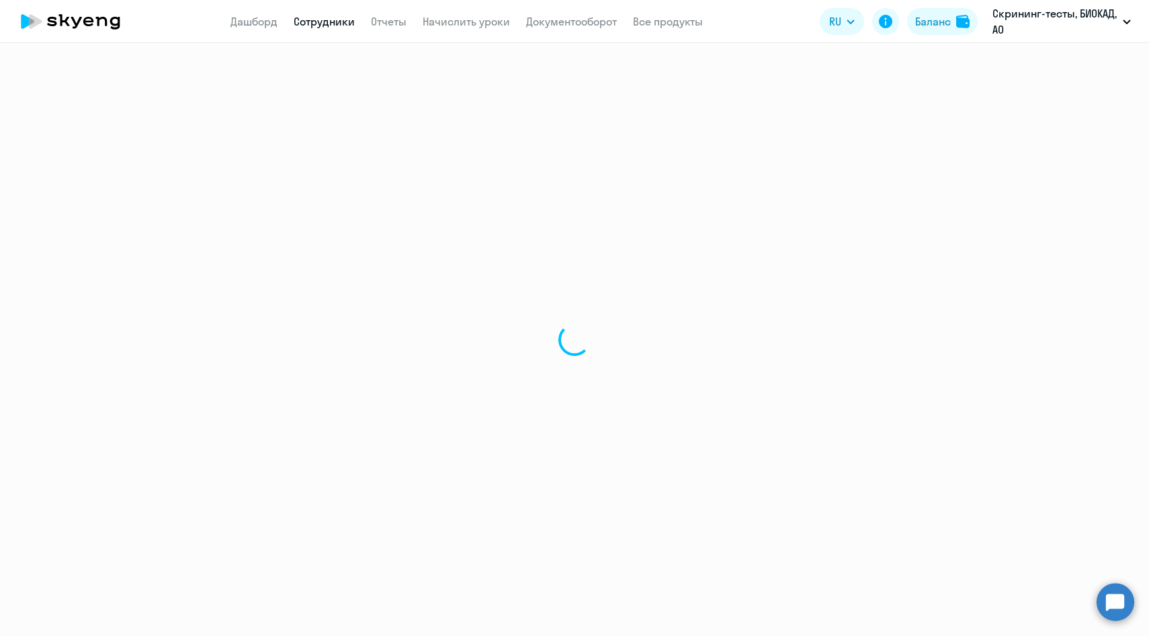
select select "30"
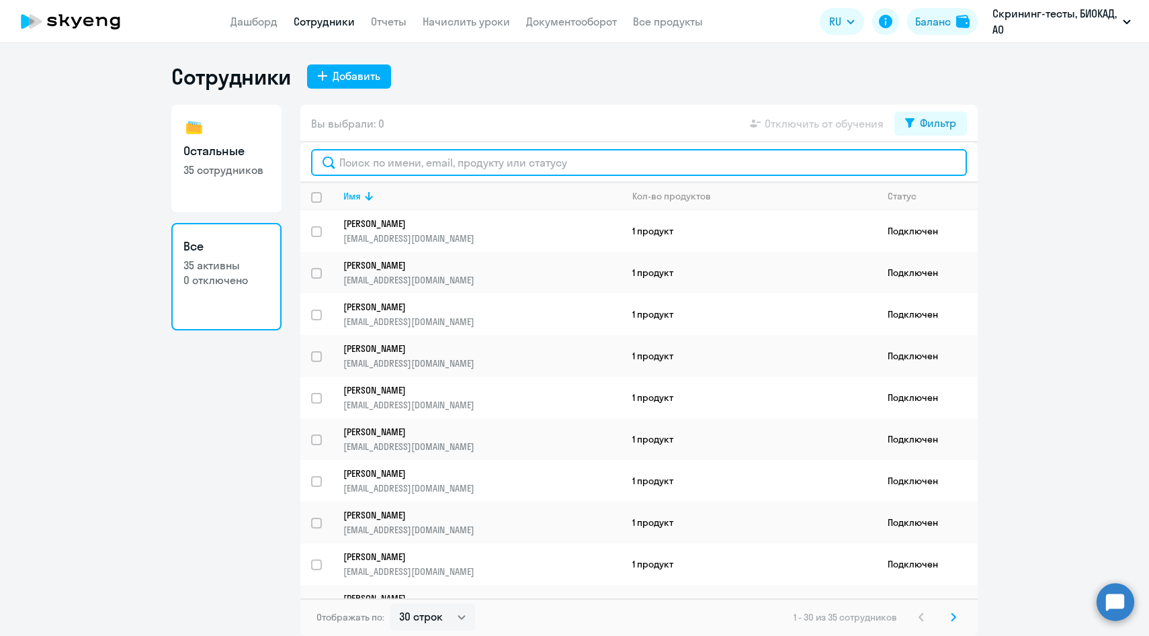
click at [392, 153] on input "text" at bounding box center [639, 162] width 656 height 27
paste input "Кузичев"
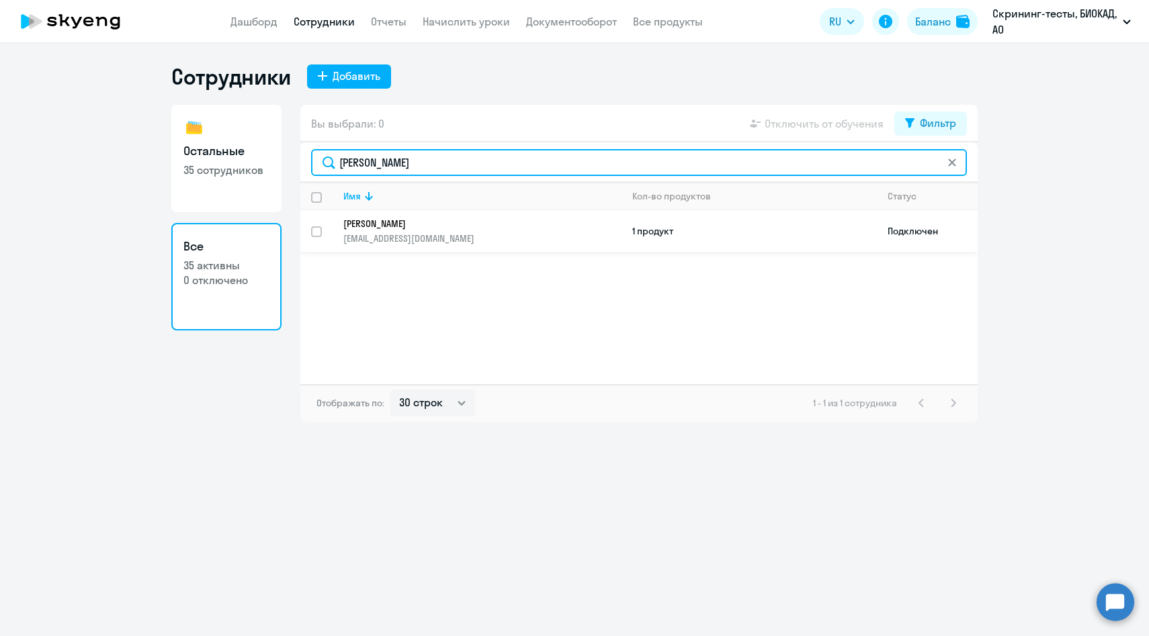
type input "Кузичев"
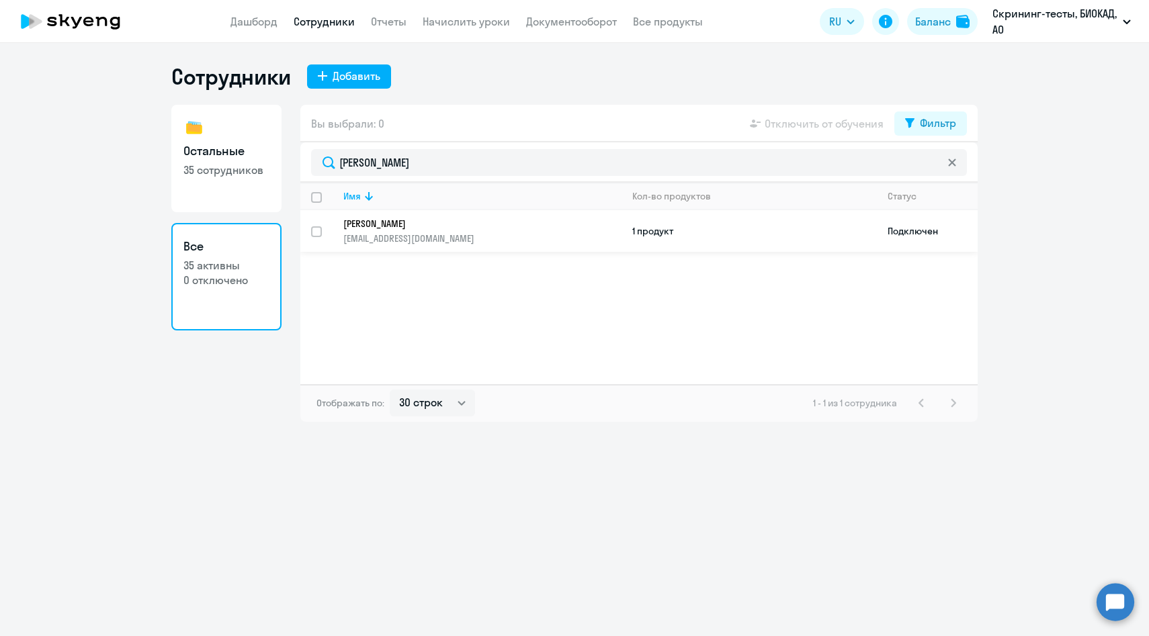
click at [396, 230] on link "Кузичев Александр Сергеевич kuzichev@biocad.ru" at bounding box center [481, 231] width 277 height 27
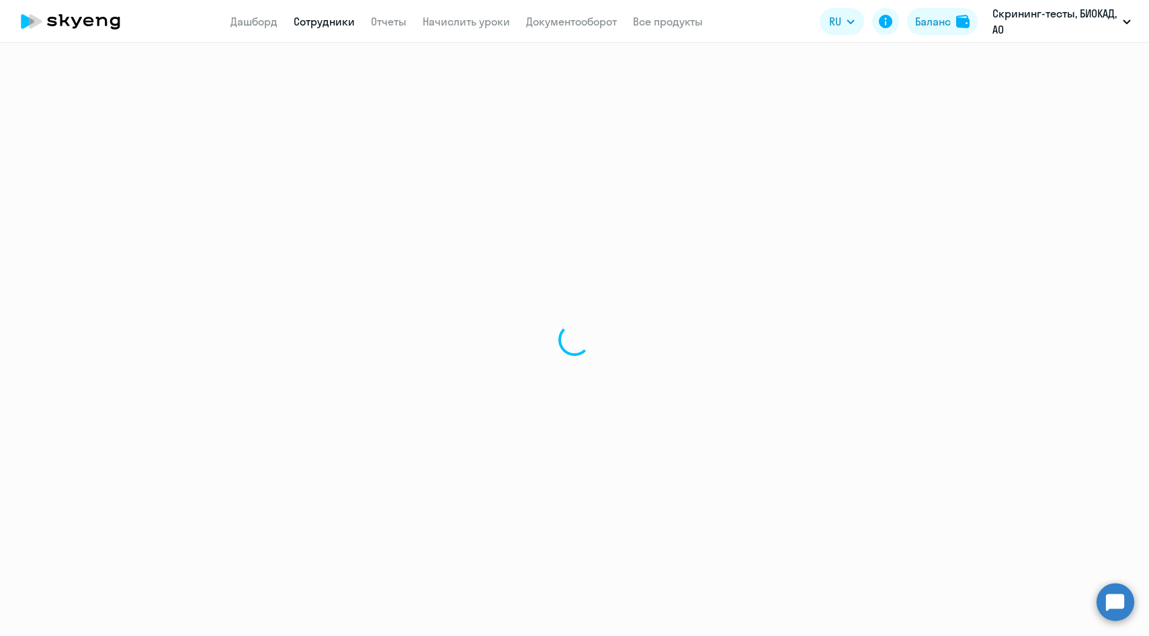
select select "others"
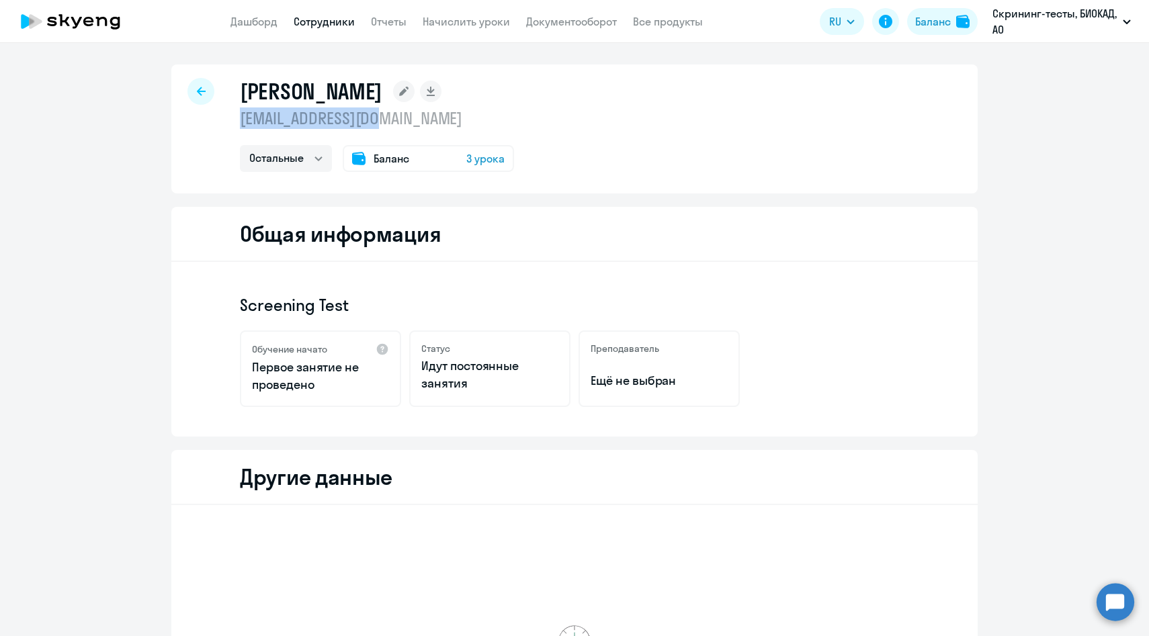
drag, startPoint x: 400, startPoint y: 125, endPoint x: 240, endPoint y: 123, distance: 159.9
click at [240, 123] on p "kuzichev@biocad.ru" at bounding box center [377, 117] width 274 height 21
copy p "kuzichev@biocad.ru"
